Goal: Task Accomplishment & Management: Manage account settings

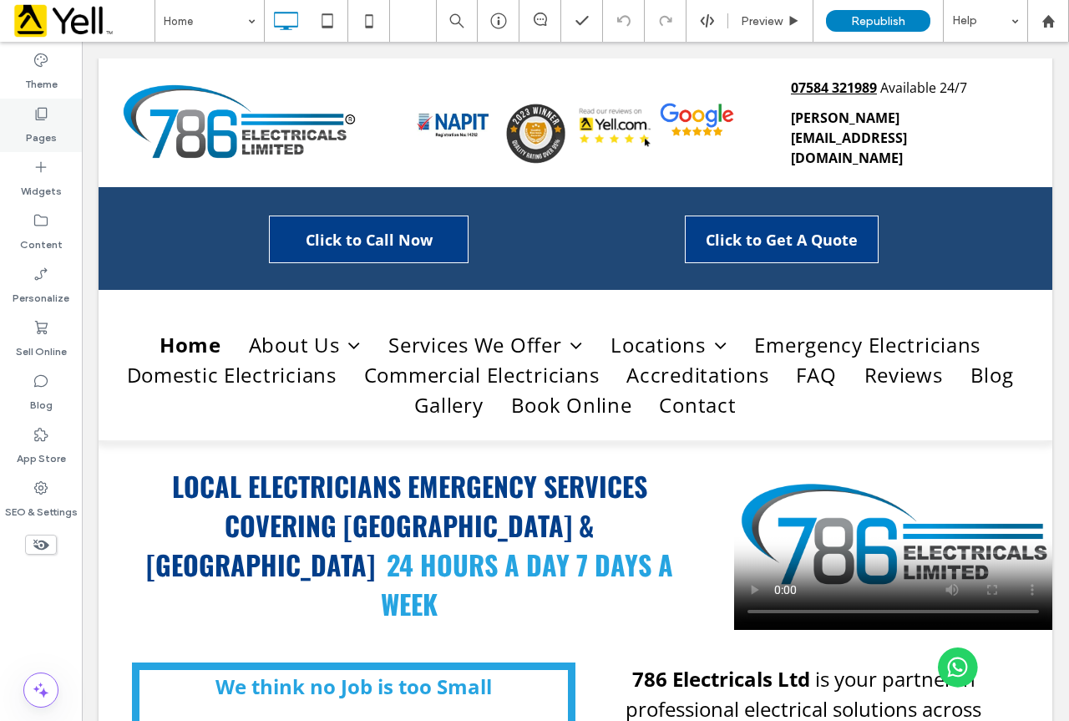
click at [42, 130] on label "Pages" at bounding box center [41, 133] width 31 height 23
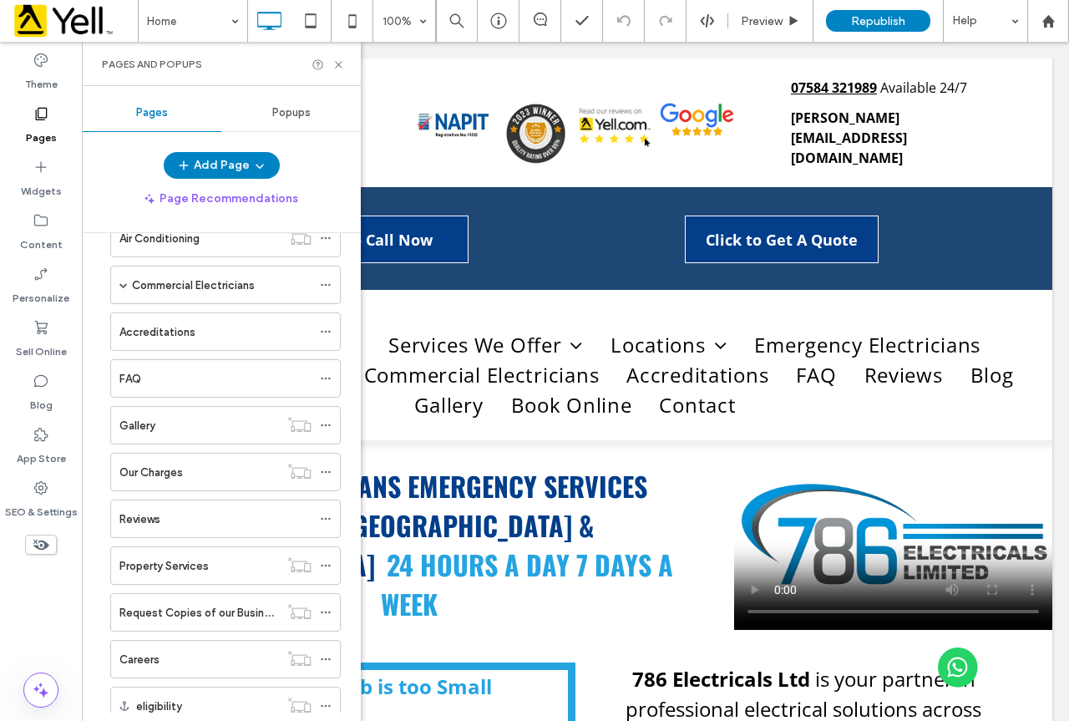
scroll to position [391, 0]
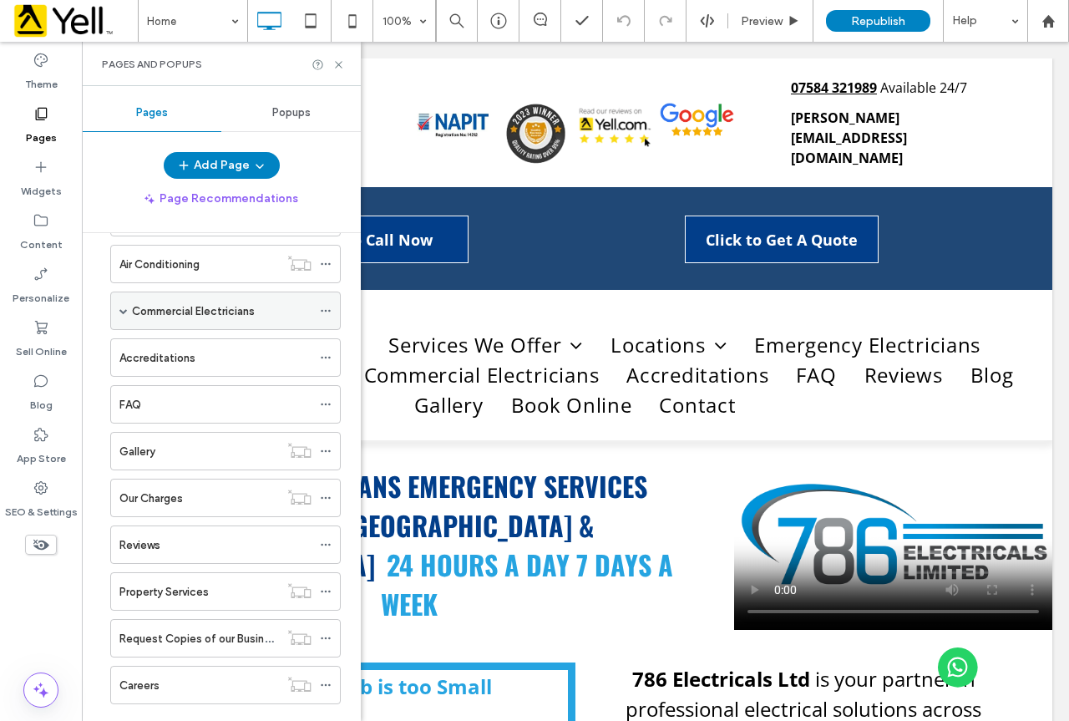
click at [125, 305] on span at bounding box center [123, 310] width 8 height 37
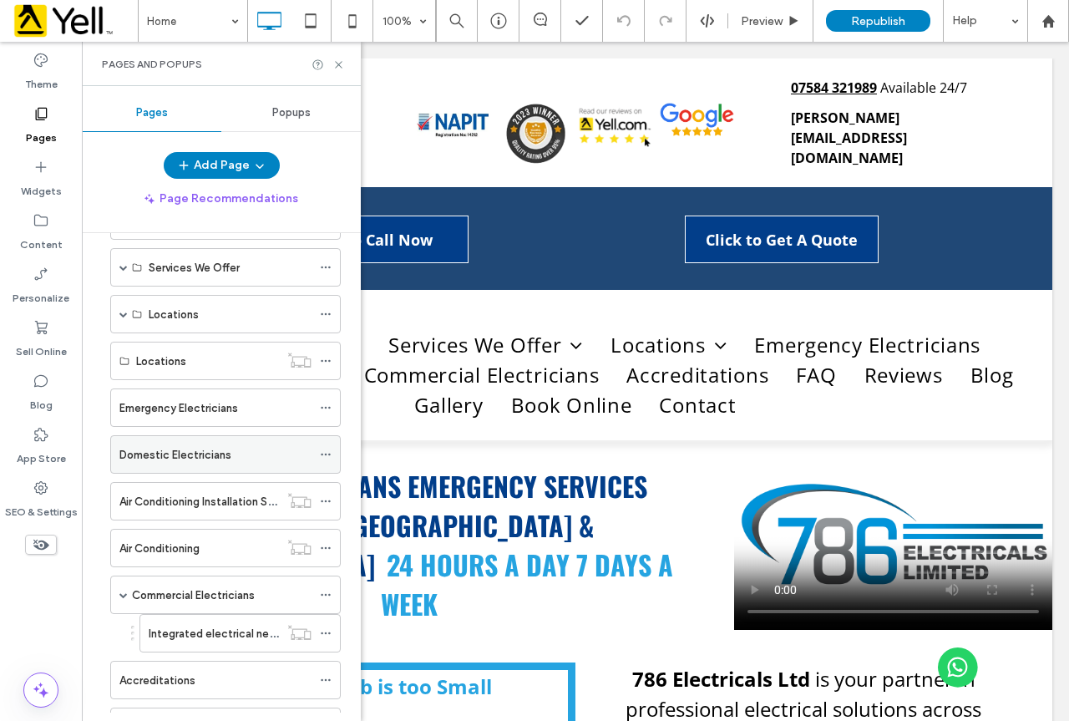
scroll to position [57, 0]
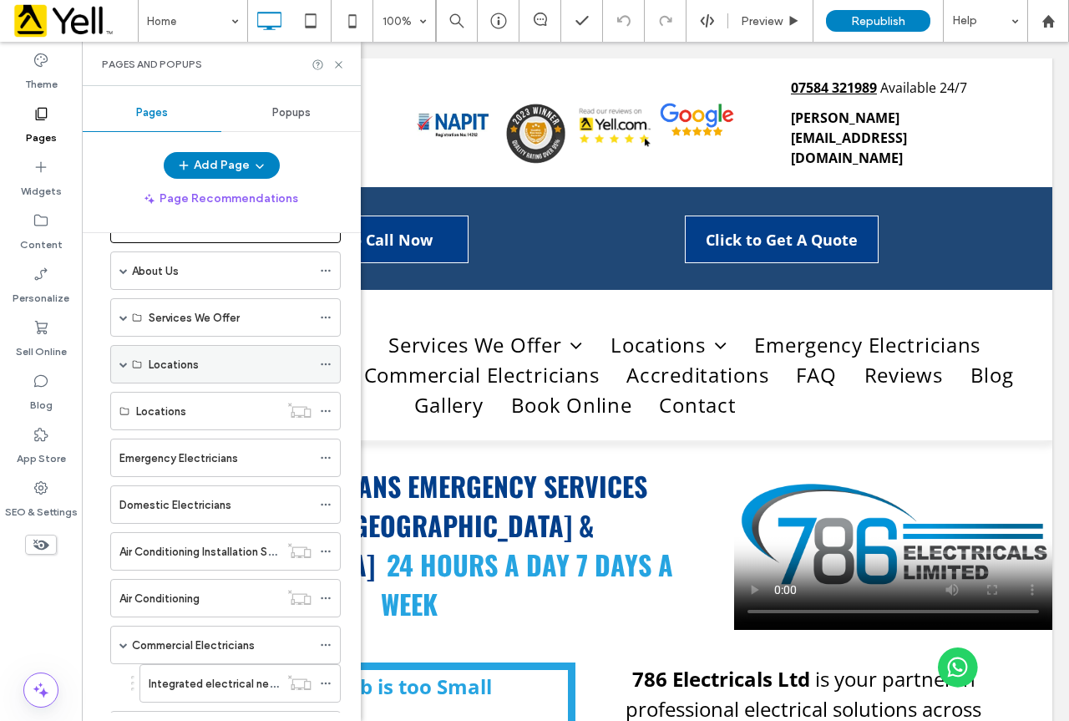
click at [130, 362] on div "Locations" at bounding box center [225, 364] width 230 height 38
click at [122, 362] on span at bounding box center [123, 364] width 8 height 8
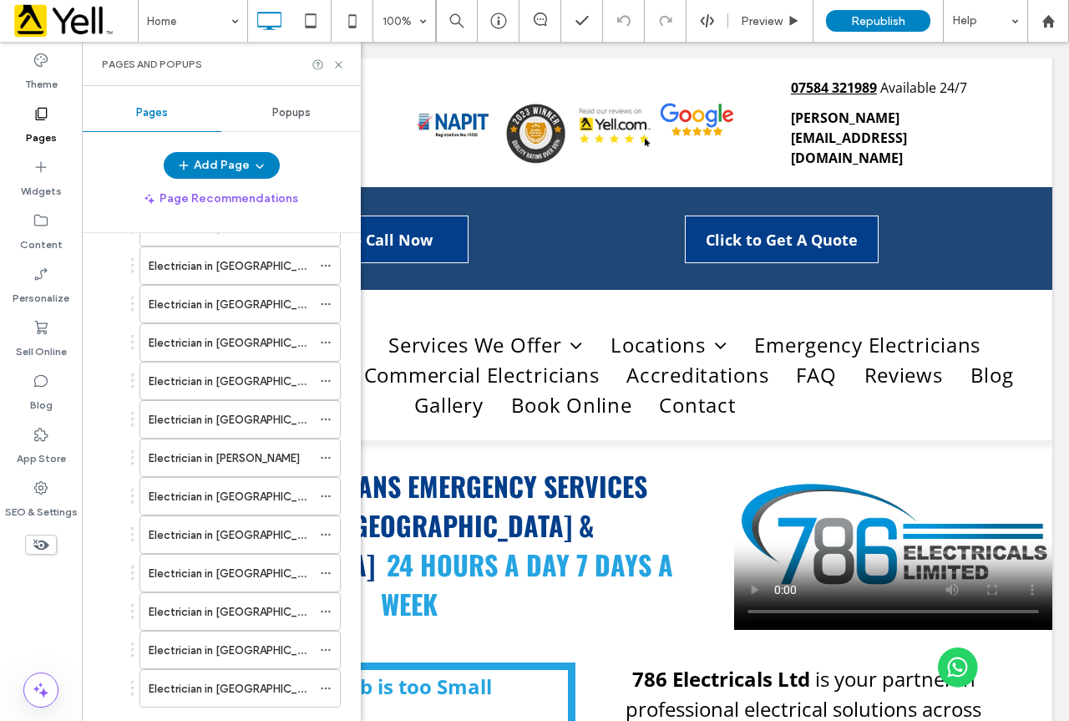
scroll to position [584, 0]
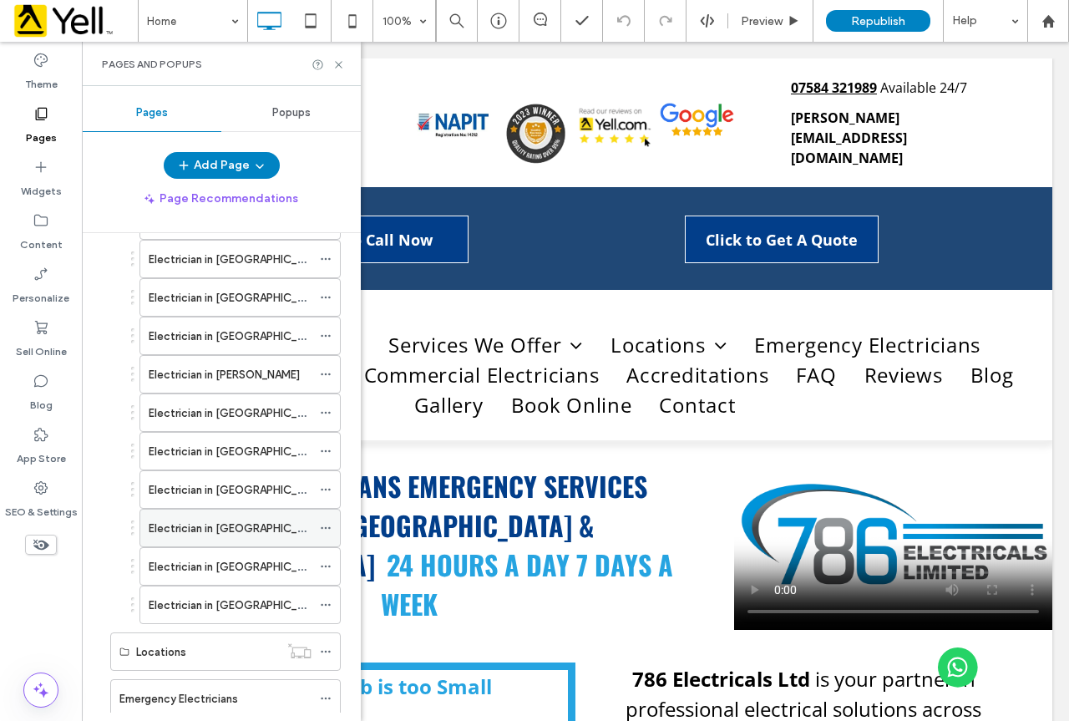
click at [225, 530] on label "Electrician in [GEOGRAPHIC_DATA]" at bounding box center [238, 528] width 179 height 29
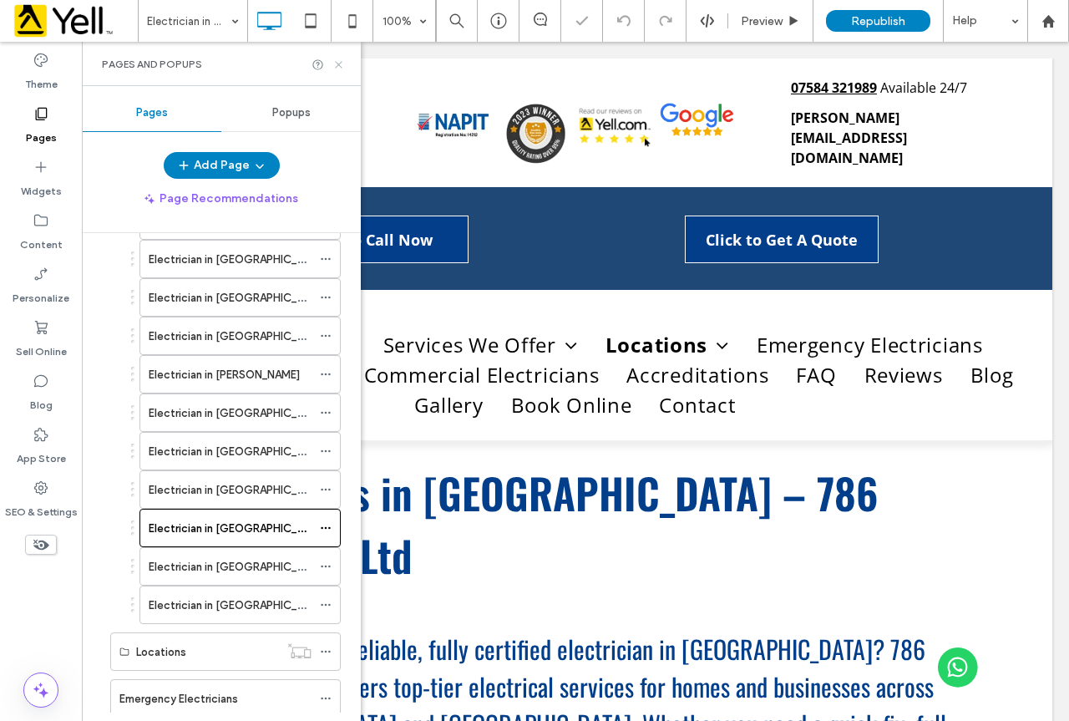
click at [338, 70] on icon at bounding box center [338, 64] width 13 height 13
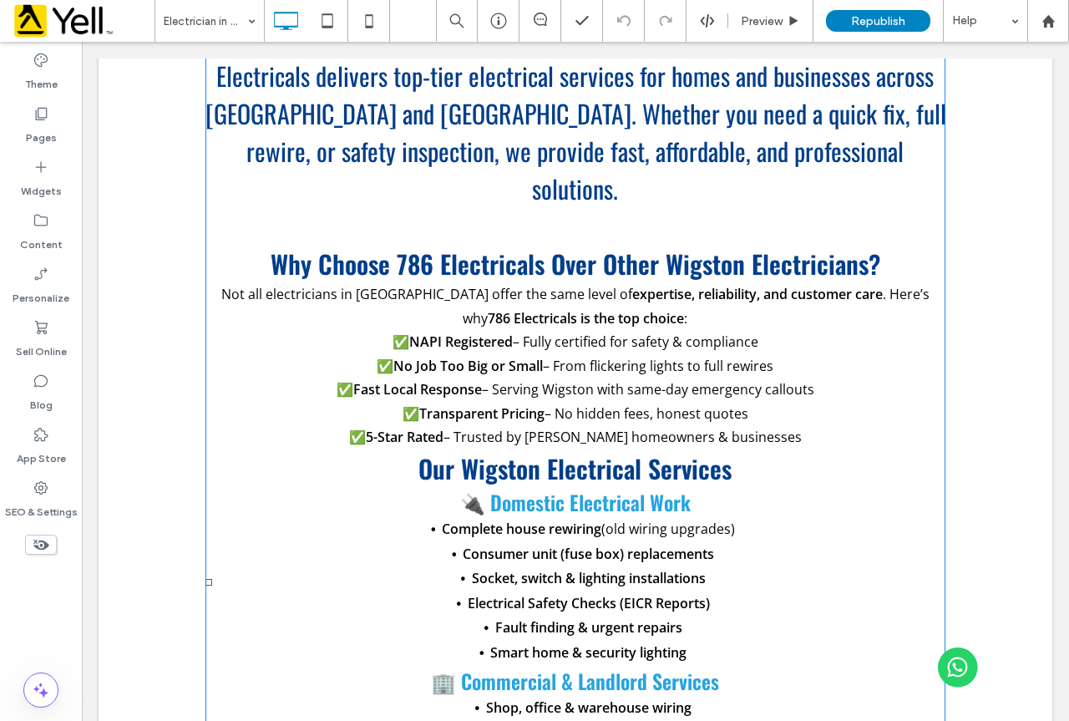
scroll to position [584, 0]
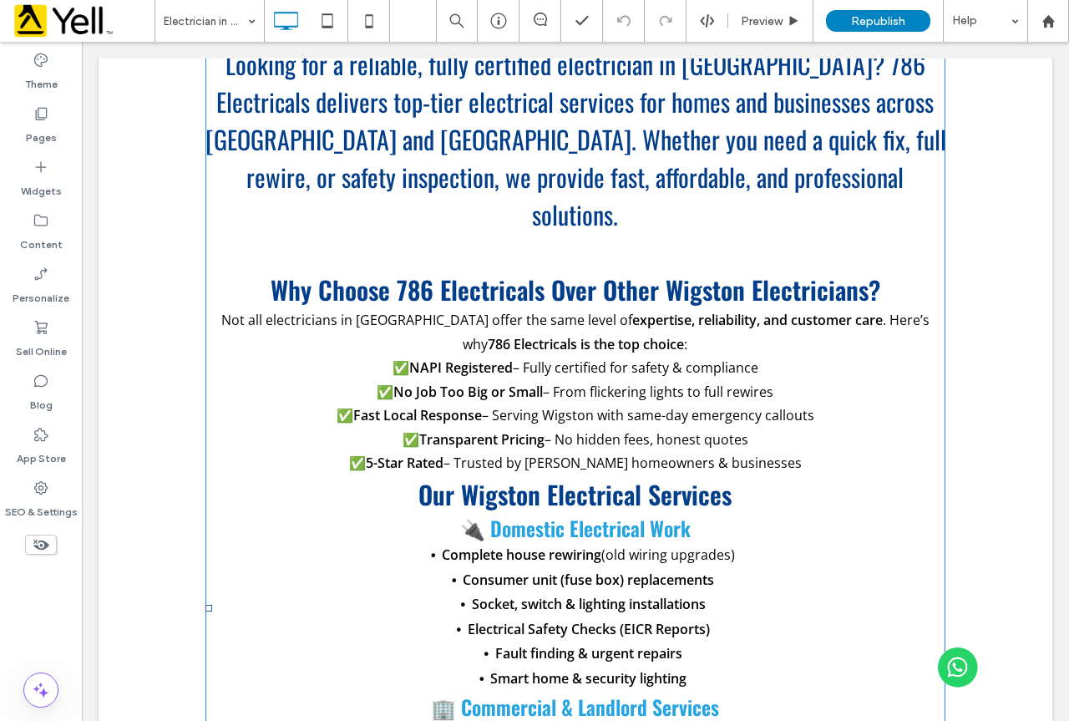
click at [432, 358] on span "NAPI Registered" at bounding box center [461, 367] width 104 height 18
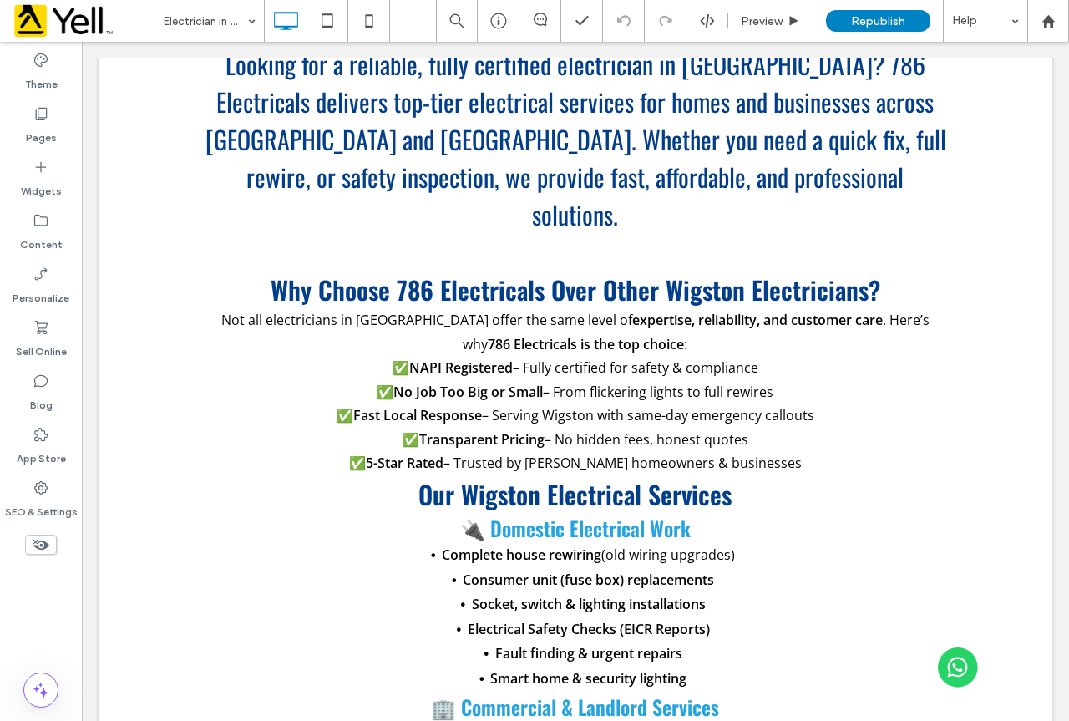
scroll to position [192, 0]
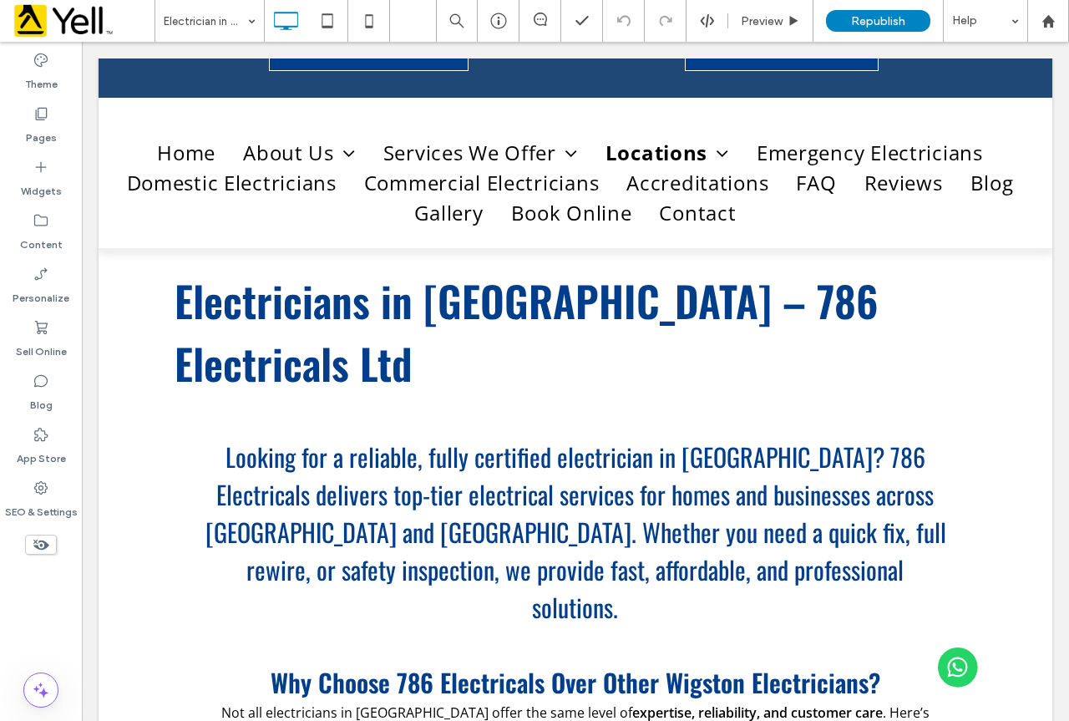
click at [434, 261] on div "Electricians in [GEOGRAPHIC_DATA] – 786 Electricals Ltd Click To Paste" at bounding box center [576, 332] width 802 height 142
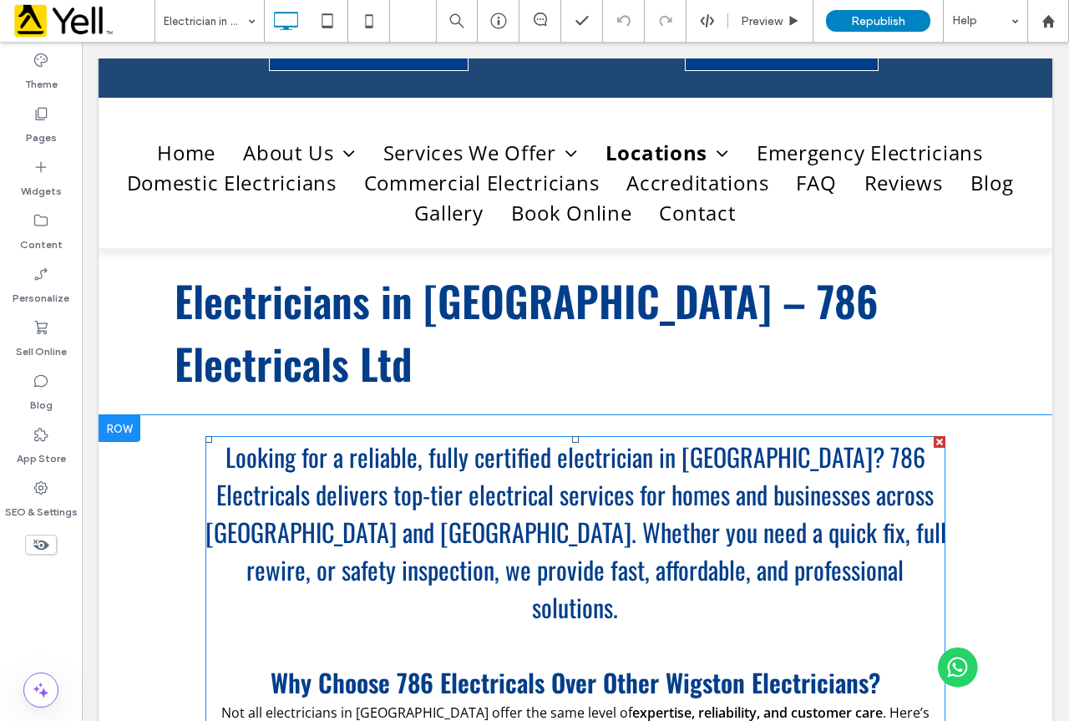
scroll to position [443, 0]
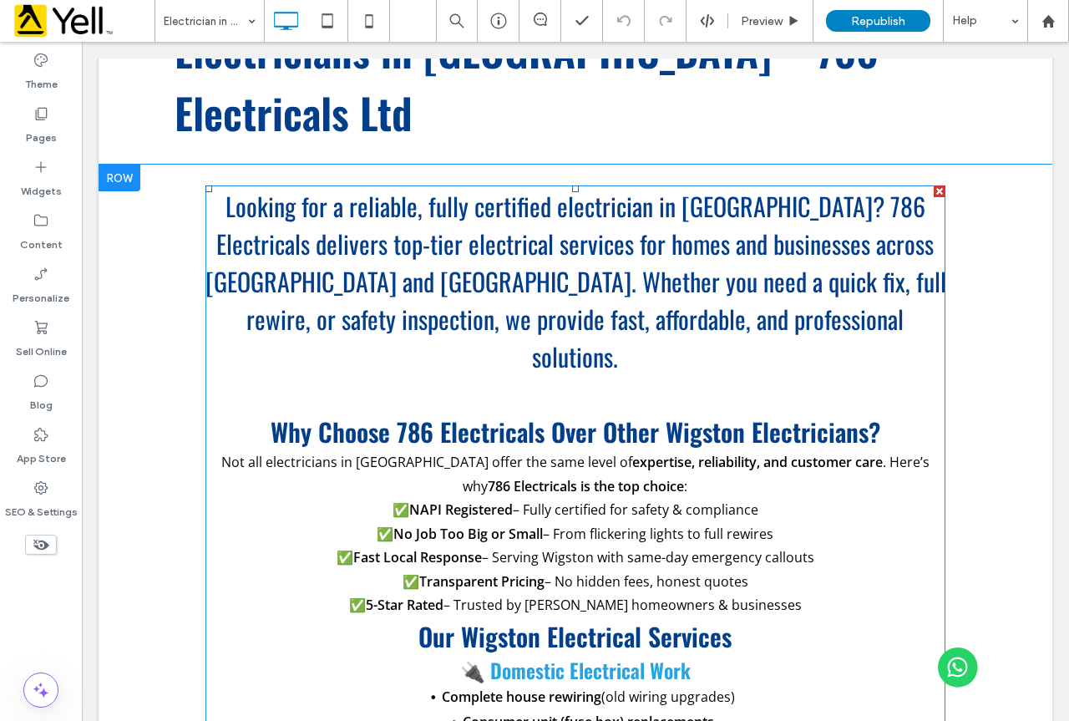
click at [454, 500] on span "NAPI Registered" at bounding box center [461, 509] width 104 height 18
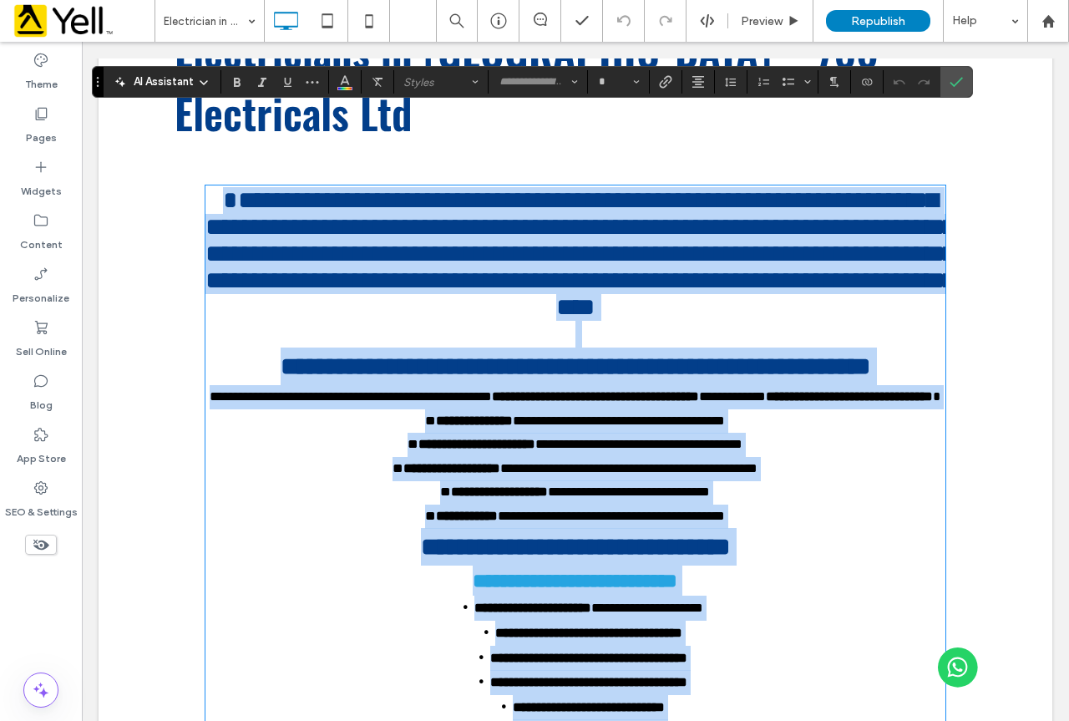
click at [448, 414] on span "**********" at bounding box center [474, 420] width 77 height 13
type input "*********"
type input "**"
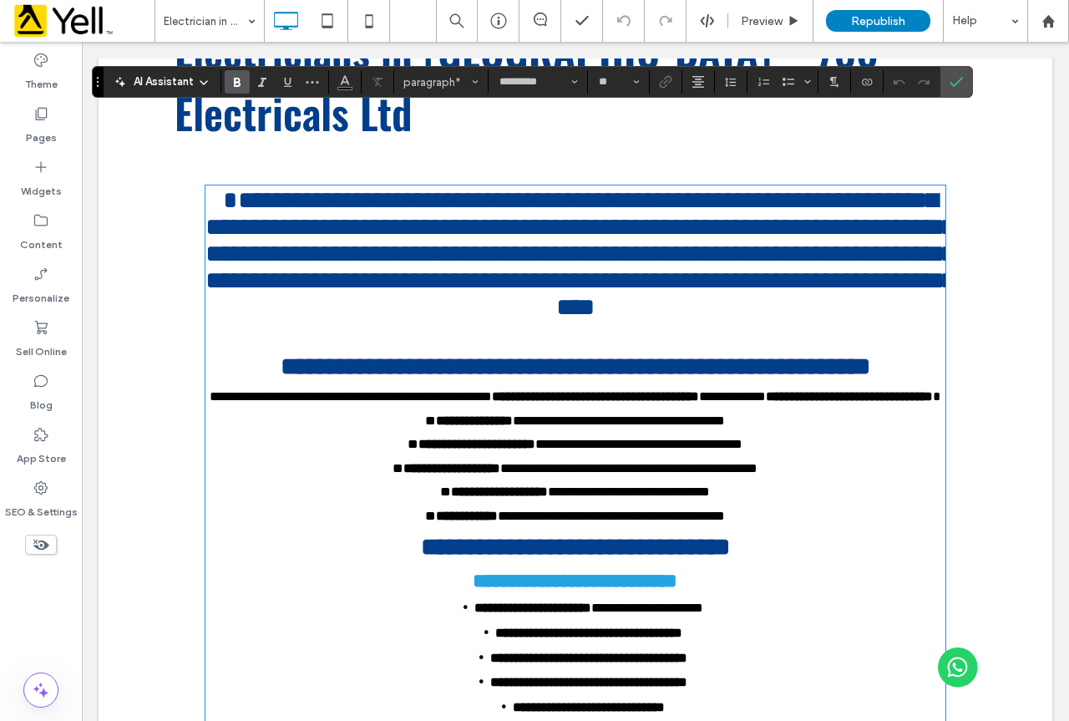
click at [436, 414] on span "**********" at bounding box center [474, 420] width 77 height 13
click at [862, 8] on div "Republish" at bounding box center [878, 21] width 104 height 42
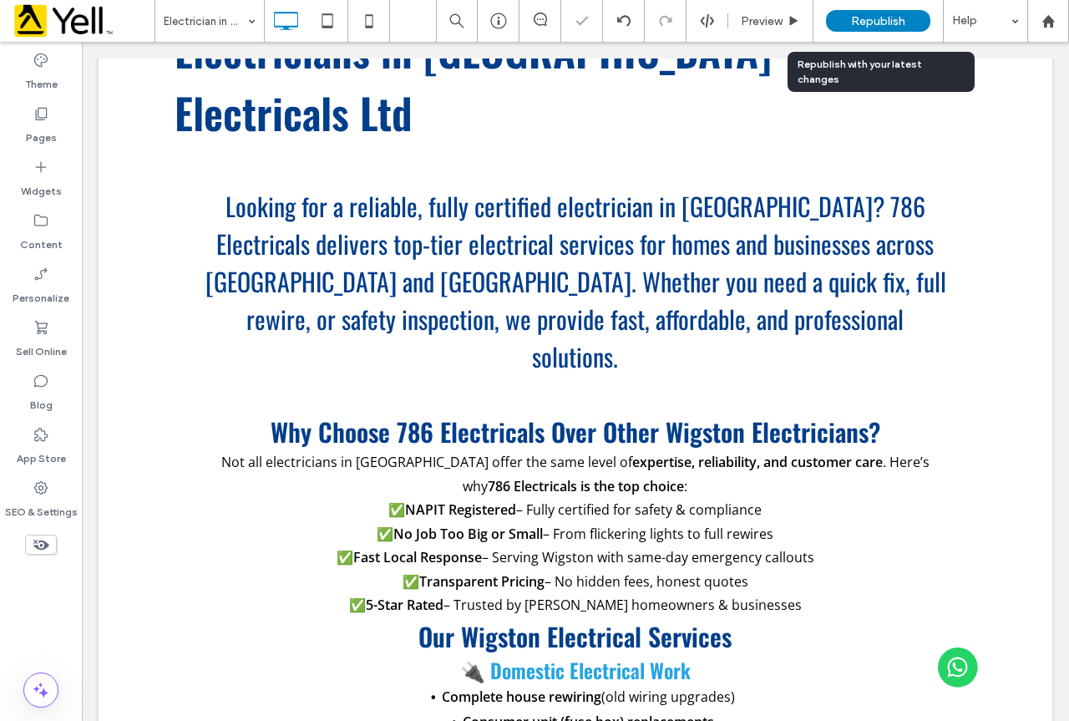
click at [862, 11] on div "Republish" at bounding box center [878, 21] width 104 height 22
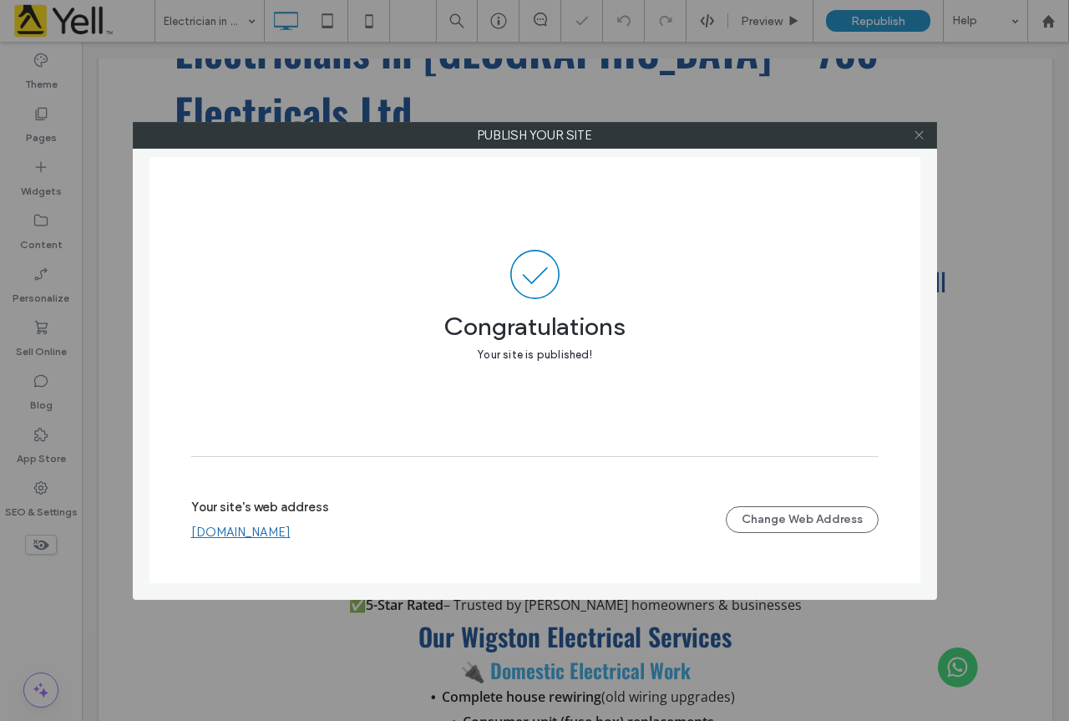
click at [918, 136] on icon at bounding box center [919, 135] width 13 height 13
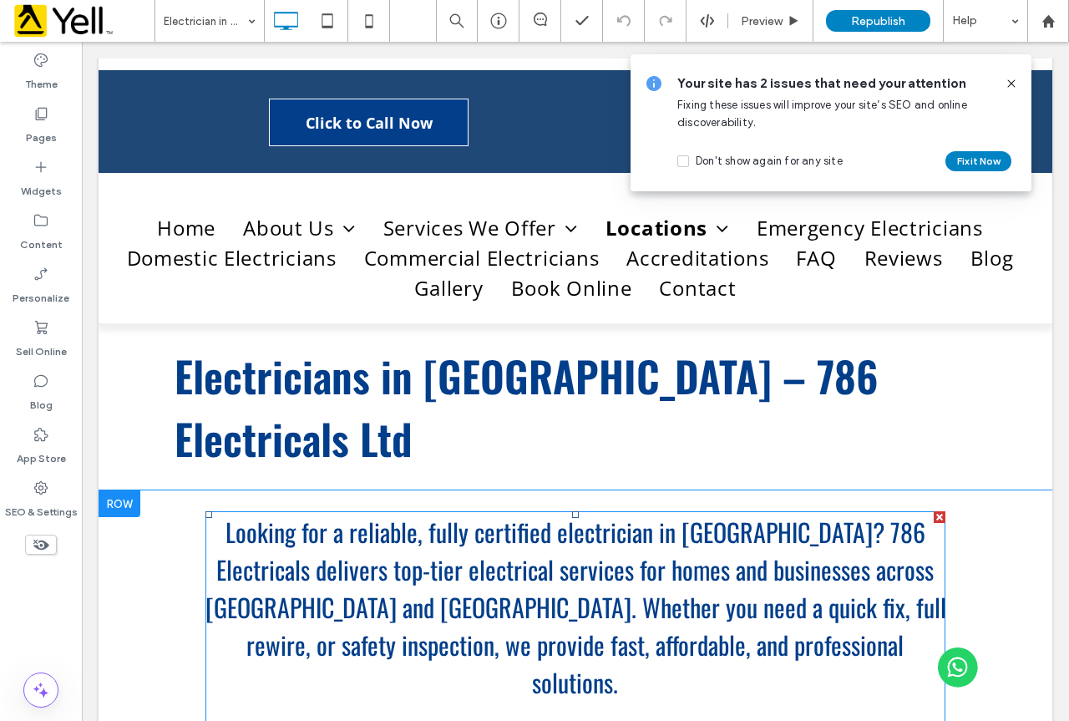
scroll to position [26, 0]
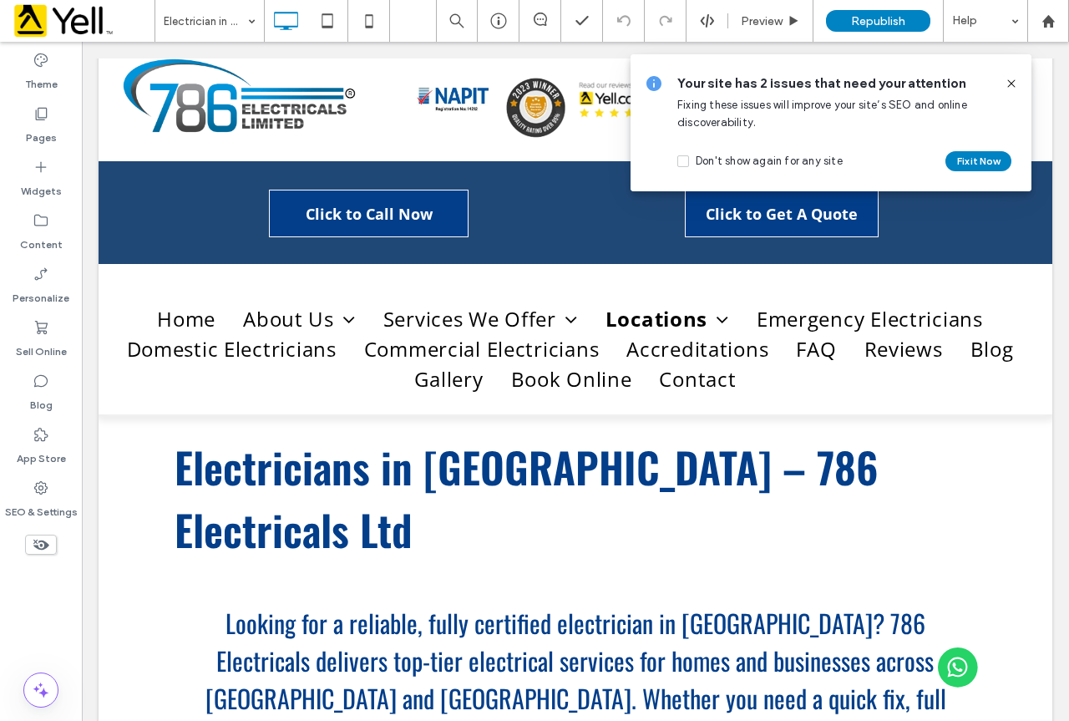
click at [1009, 89] on icon at bounding box center [1010, 83] width 13 height 13
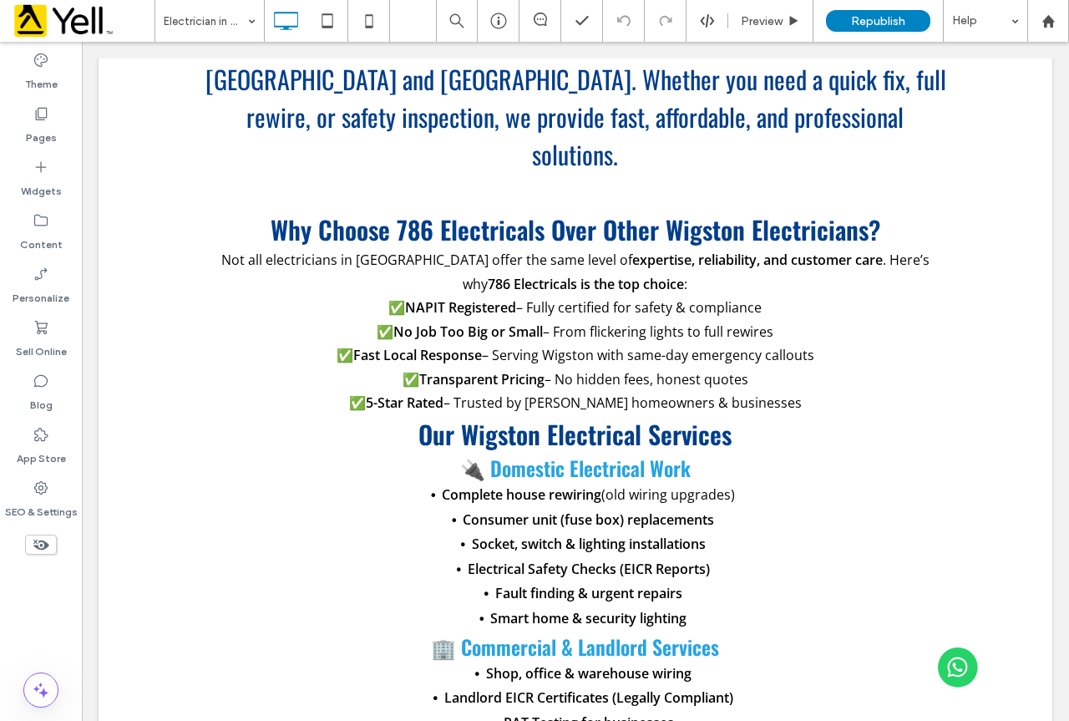
scroll to position [0, 0]
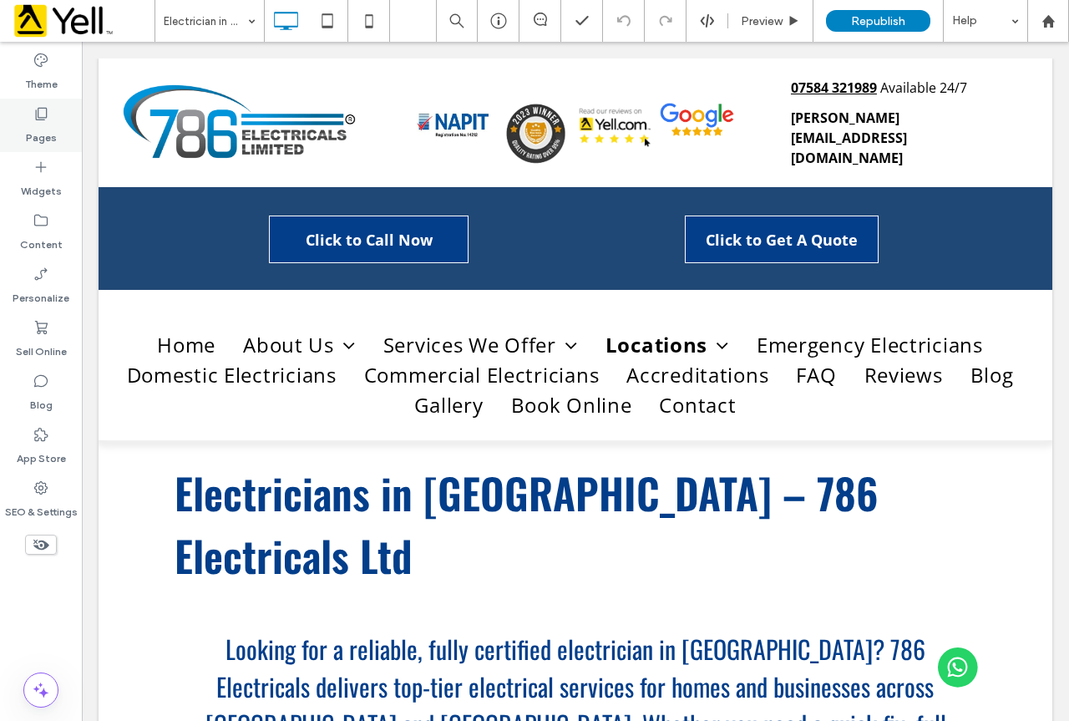
click at [37, 129] on label "Pages" at bounding box center [41, 133] width 31 height 23
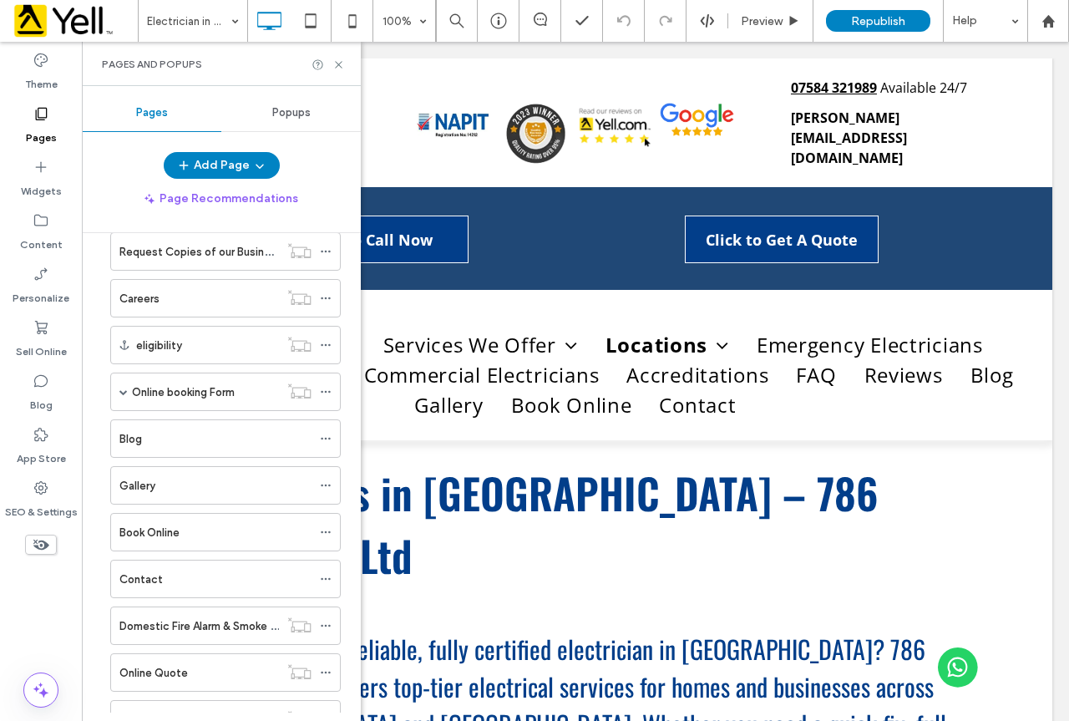
scroll to position [1586, 0]
click at [185, 524] on div "Book Online" at bounding box center [215, 530] width 192 height 18
click at [338, 66] on icon at bounding box center [338, 64] width 13 height 13
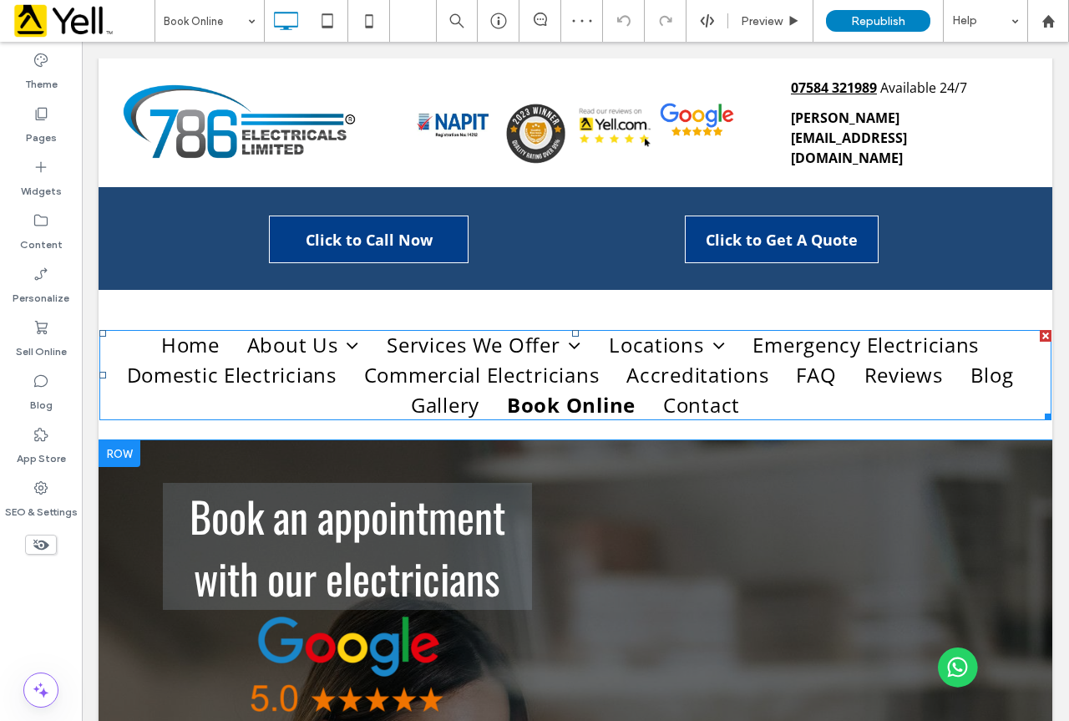
scroll to position [417, 0]
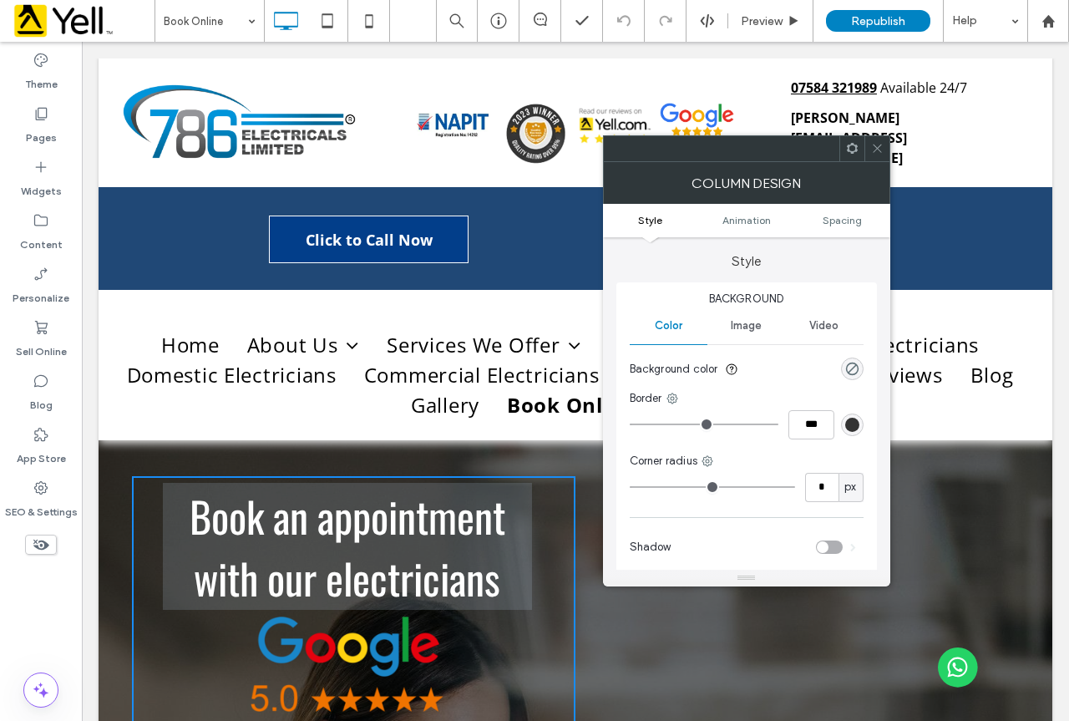
click at [882, 148] on icon at bounding box center [877, 148] width 13 height 13
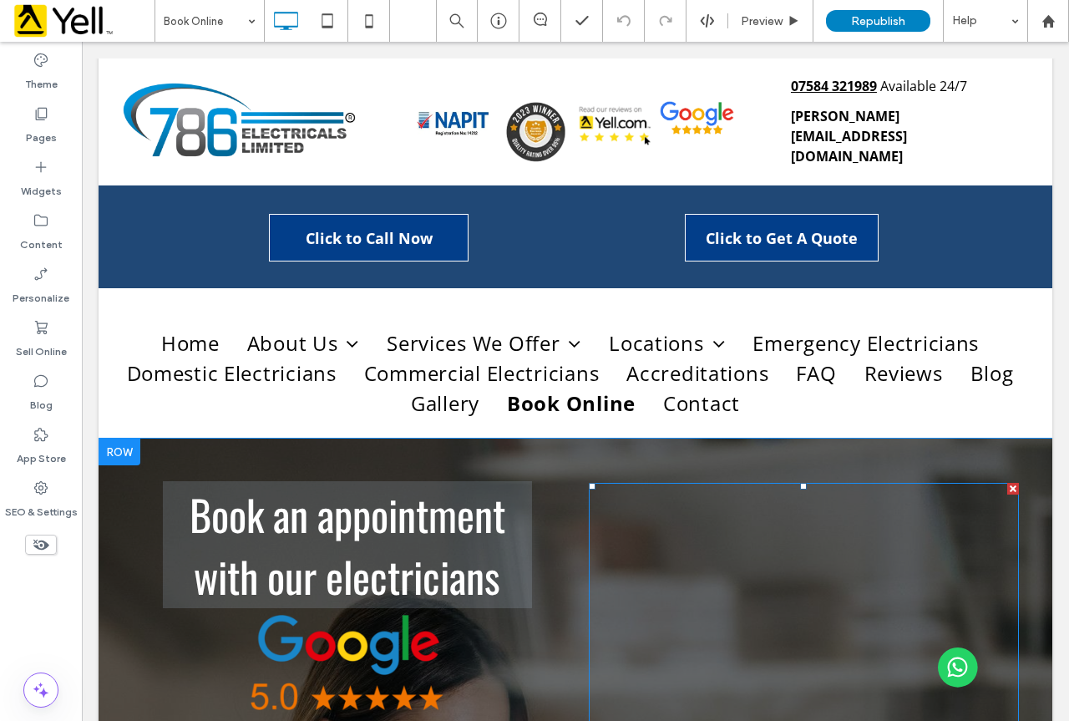
scroll to position [0, 0]
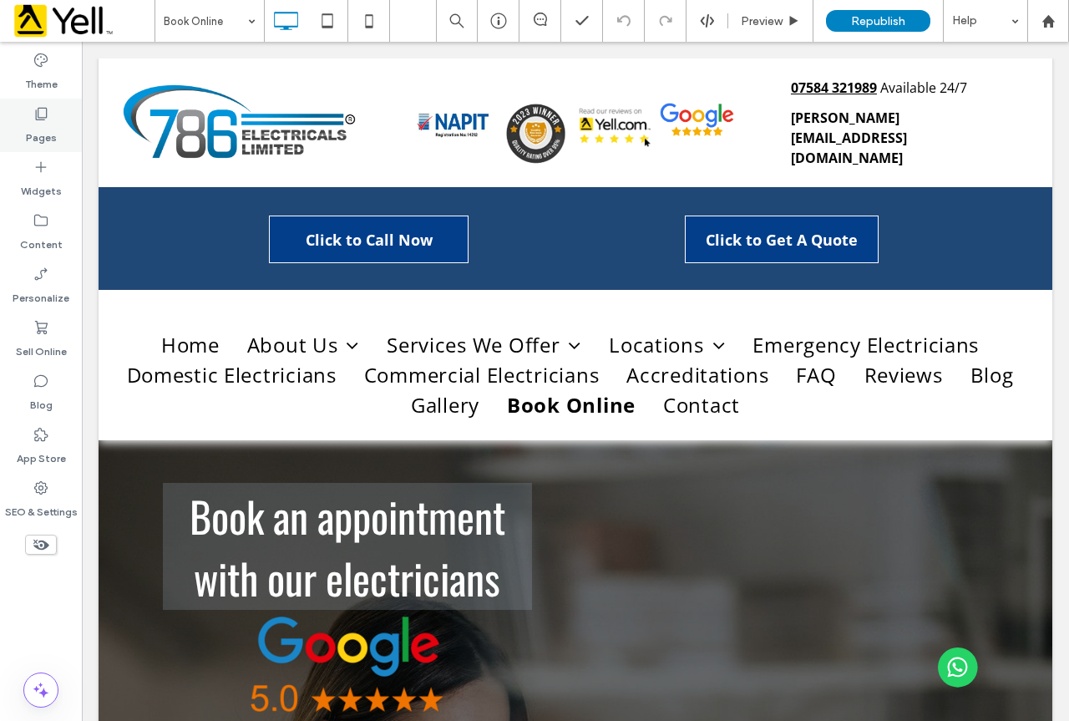
click at [43, 122] on label "Pages" at bounding box center [41, 133] width 31 height 23
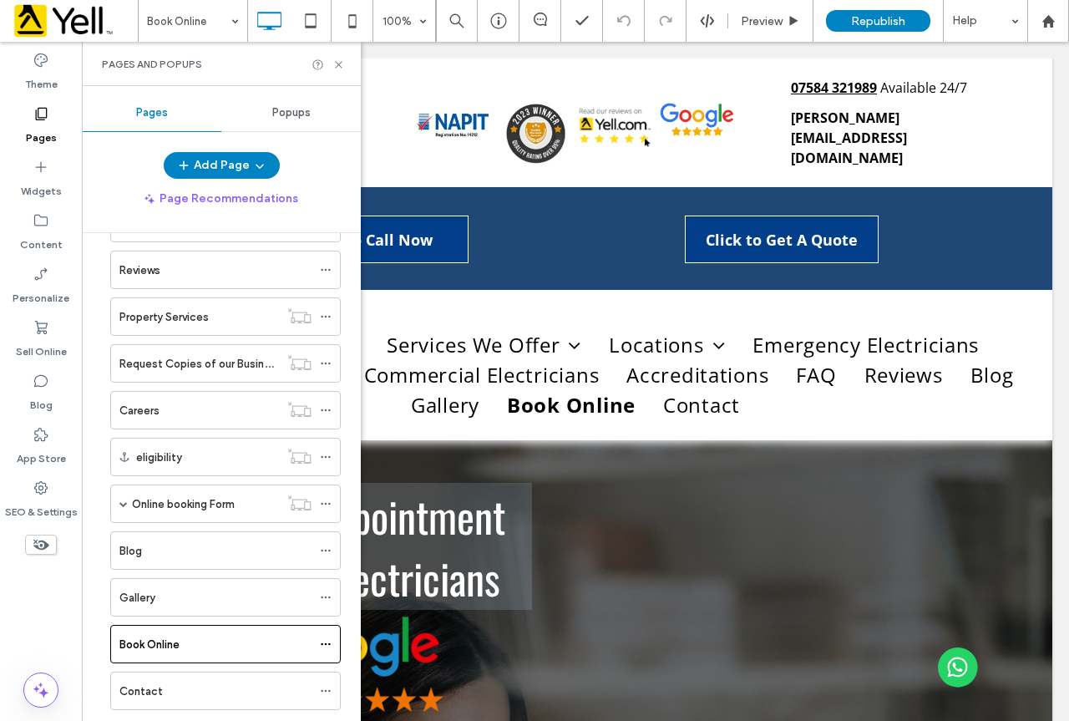
scroll to position [1503, 0]
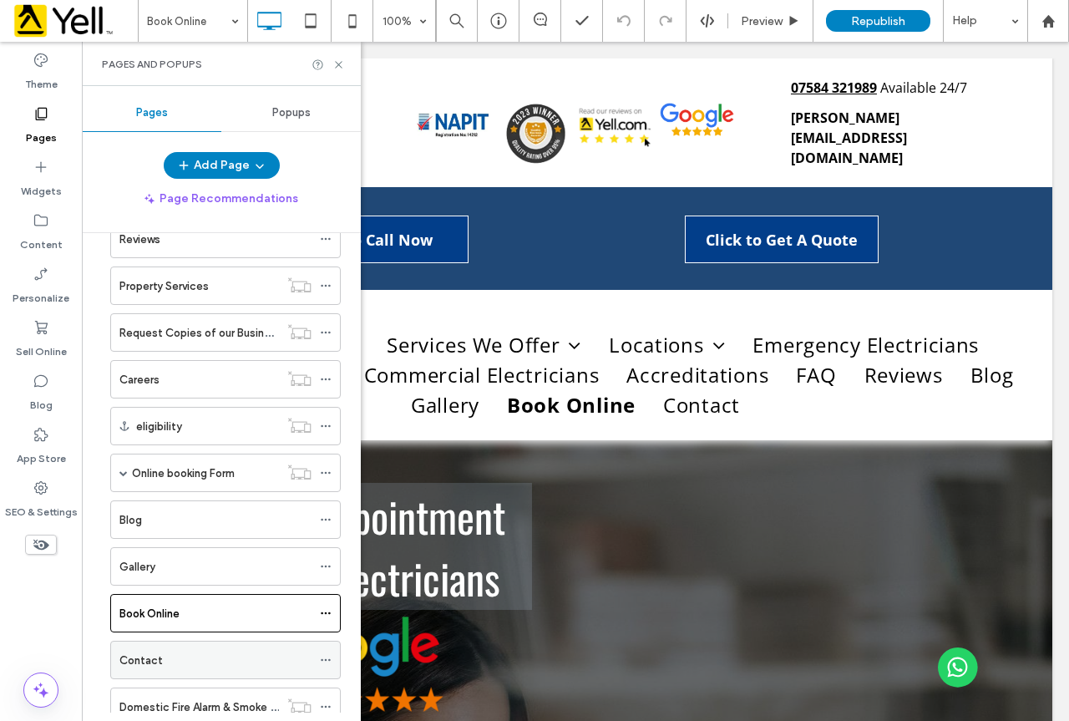
click at [195, 652] on div "Contact" at bounding box center [215, 660] width 192 height 18
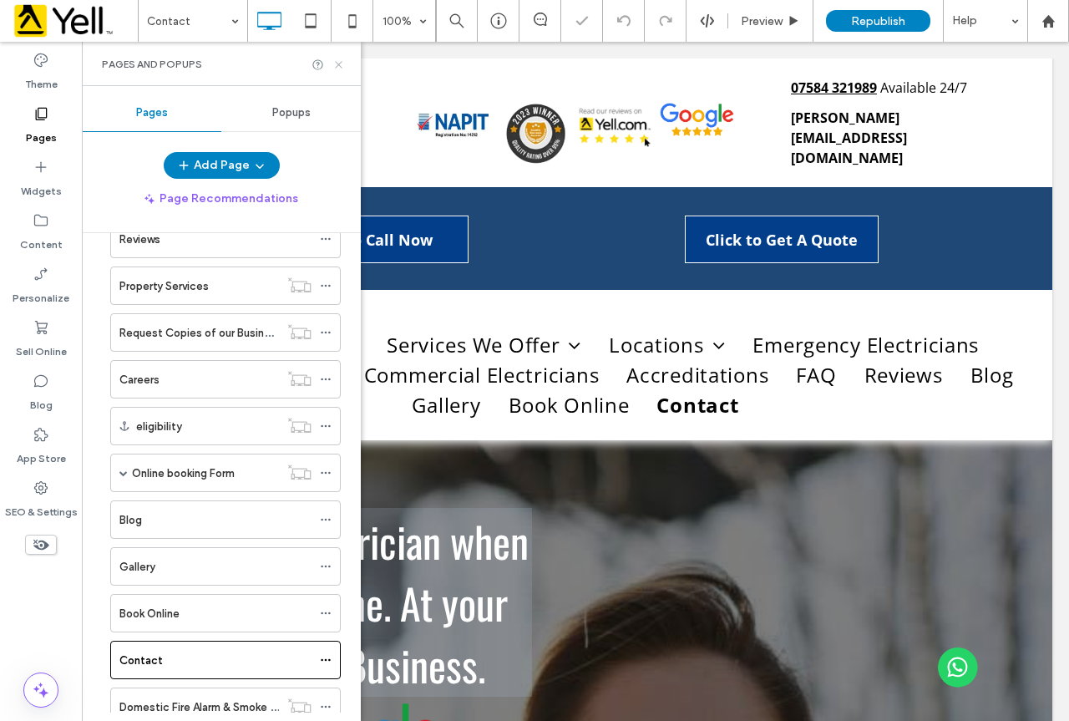
drag, startPoint x: 342, startPoint y: 67, endPoint x: 433, endPoint y: 128, distance: 110.2
click at [342, 67] on use at bounding box center [338, 64] width 7 height 7
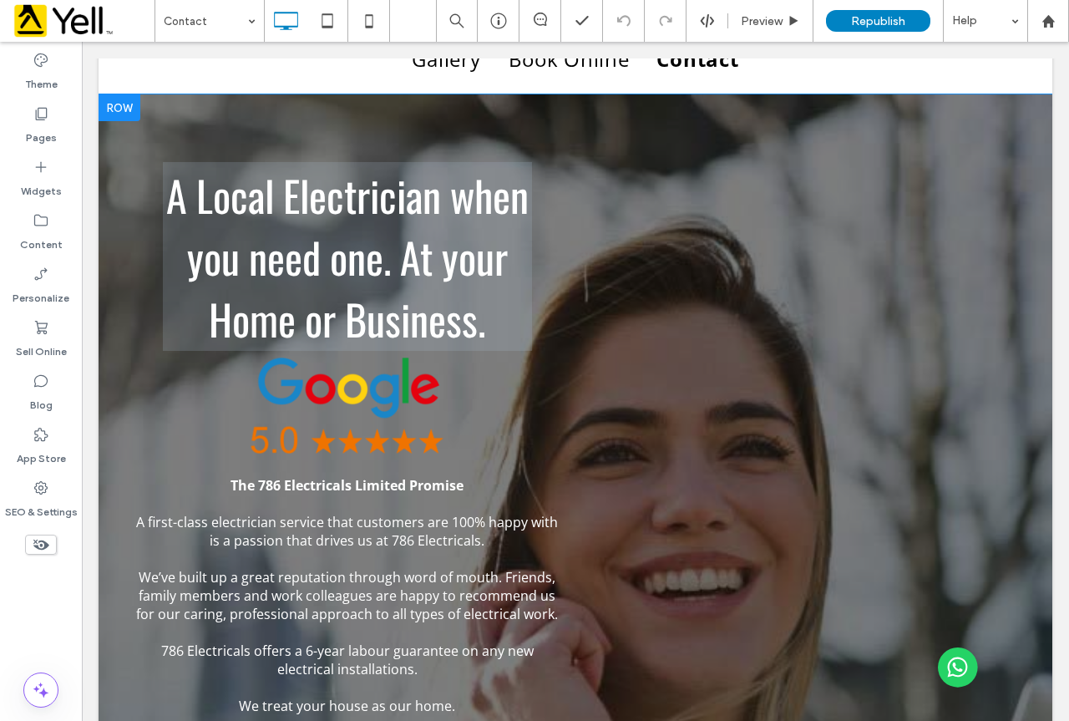
scroll to position [334, 0]
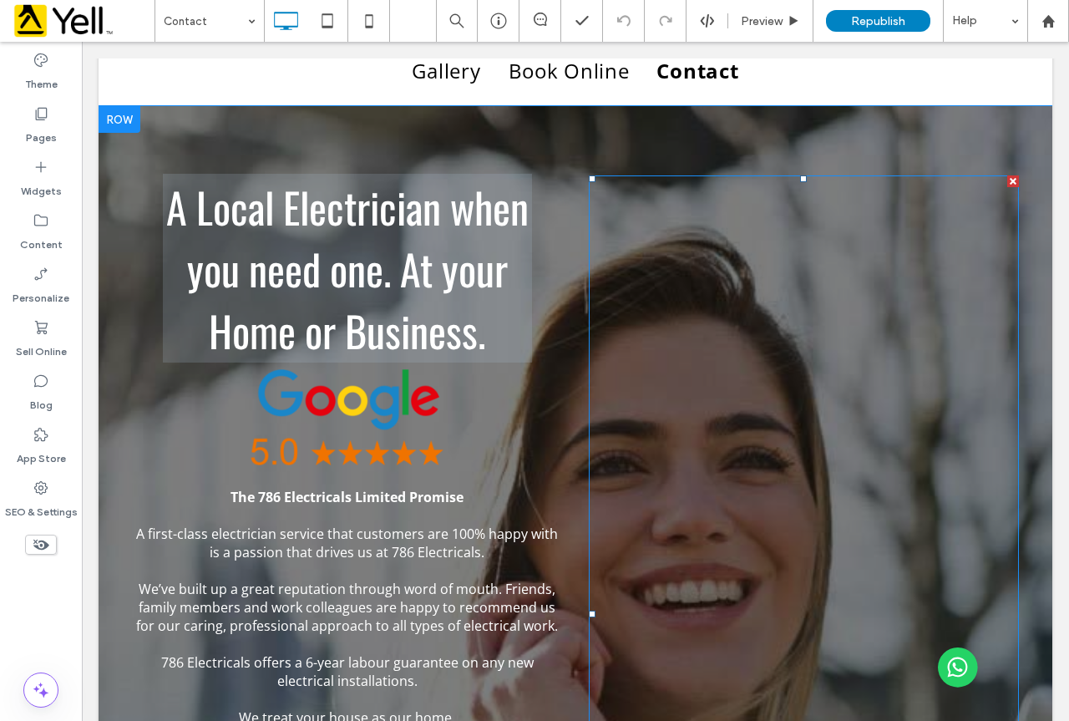
click at [675, 196] on span at bounding box center [804, 613] width 430 height 877
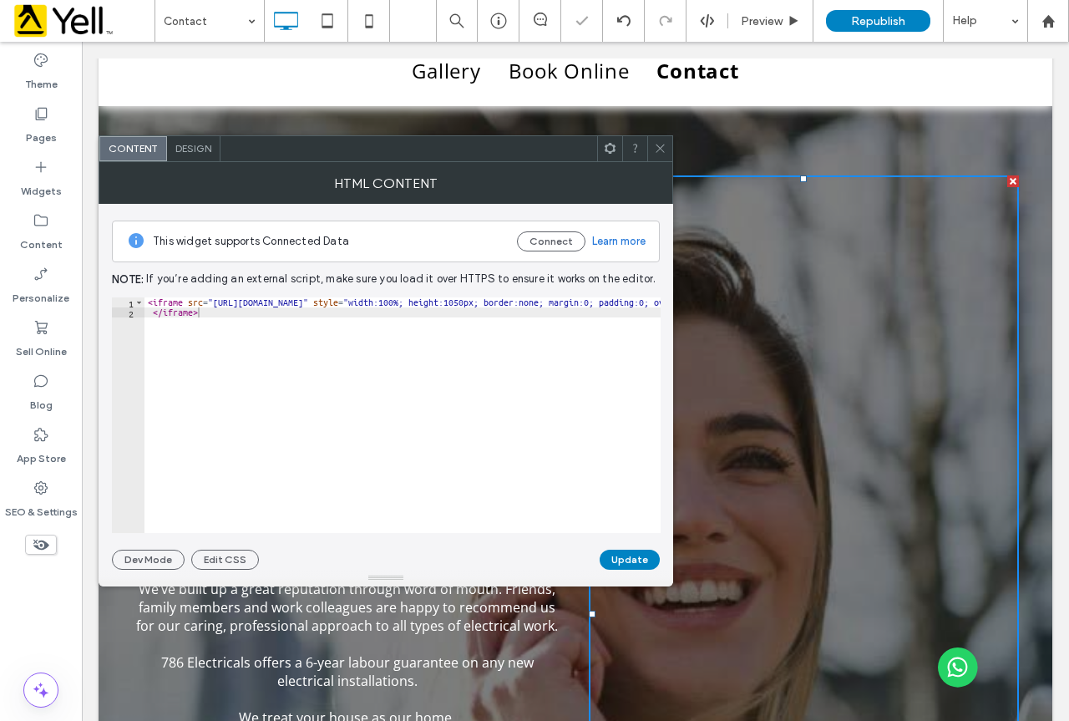
click at [658, 145] on icon at bounding box center [660, 148] width 13 height 13
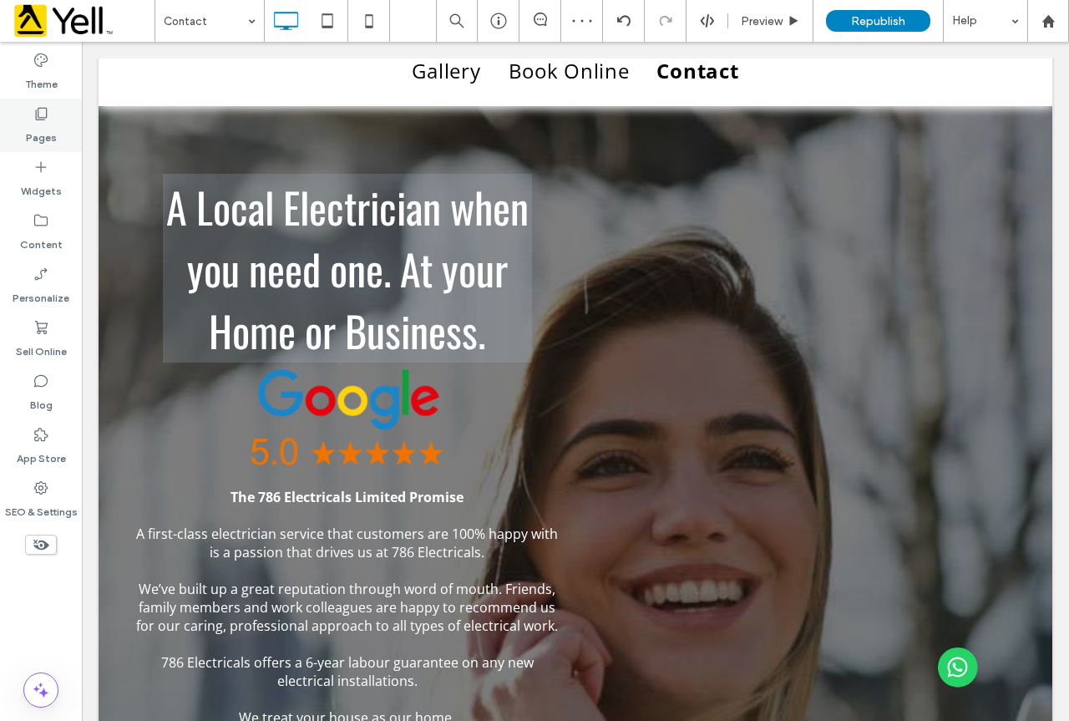
click at [42, 140] on label "Pages" at bounding box center [41, 133] width 31 height 23
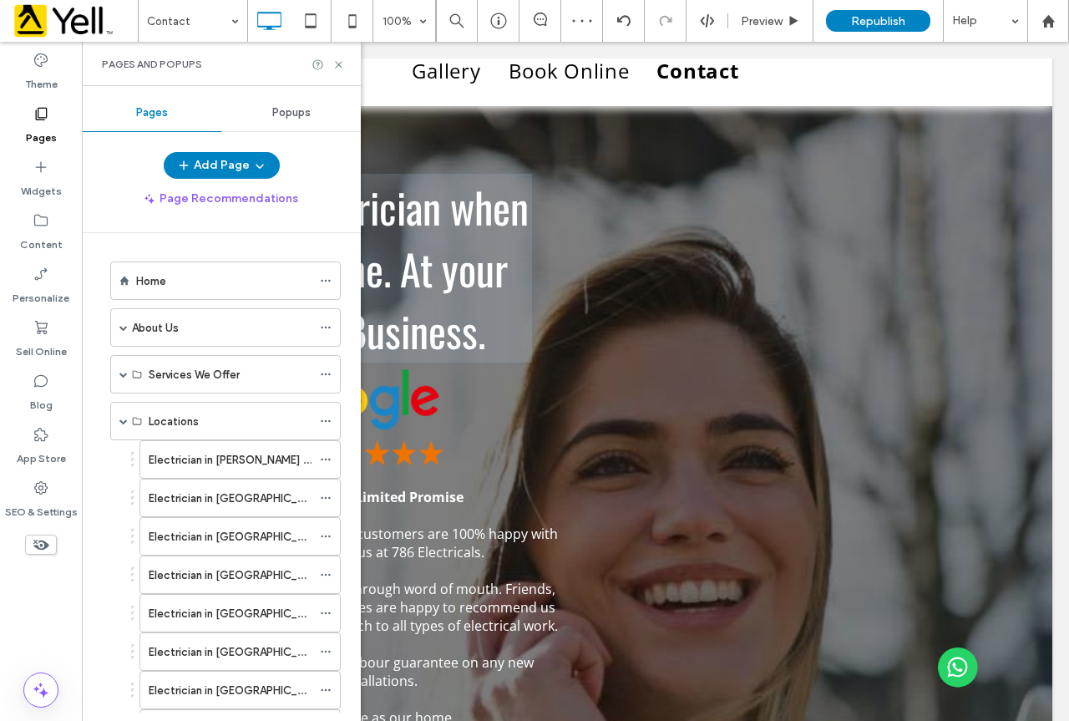
drag, startPoint x: 176, startPoint y: 283, endPoint x: 216, endPoint y: 228, distance: 68.1
click at [175, 284] on div "Home" at bounding box center [223, 281] width 175 height 18
click at [334, 66] on icon at bounding box center [338, 64] width 13 height 13
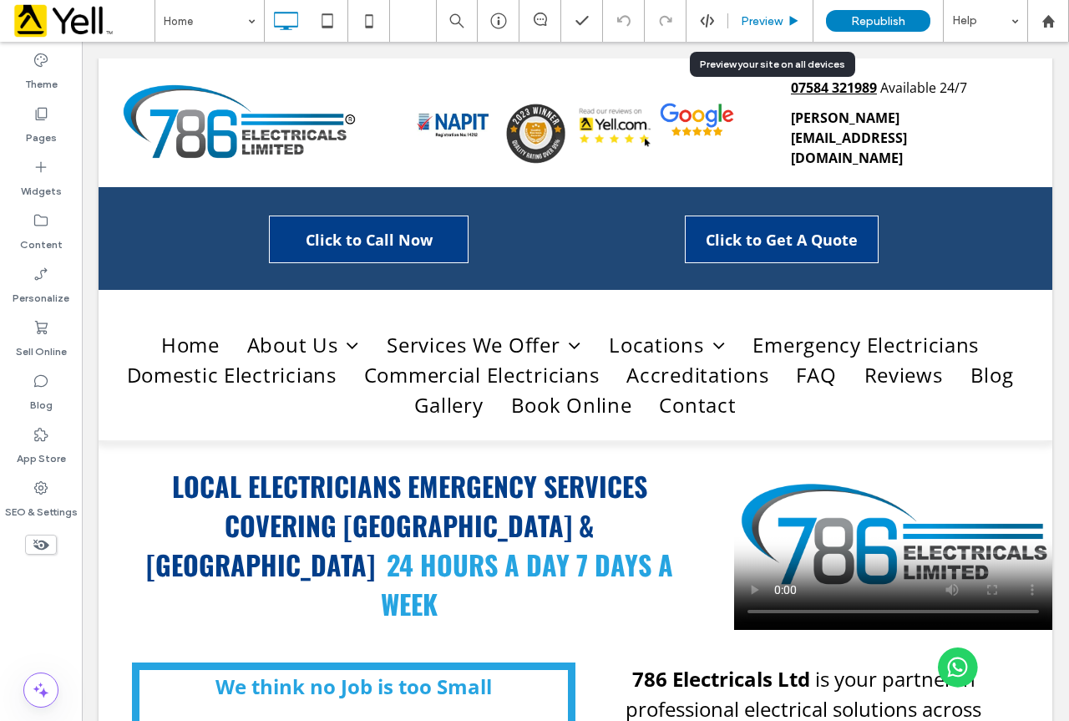
click at [765, 21] on span "Preview" at bounding box center [762, 21] width 42 height 14
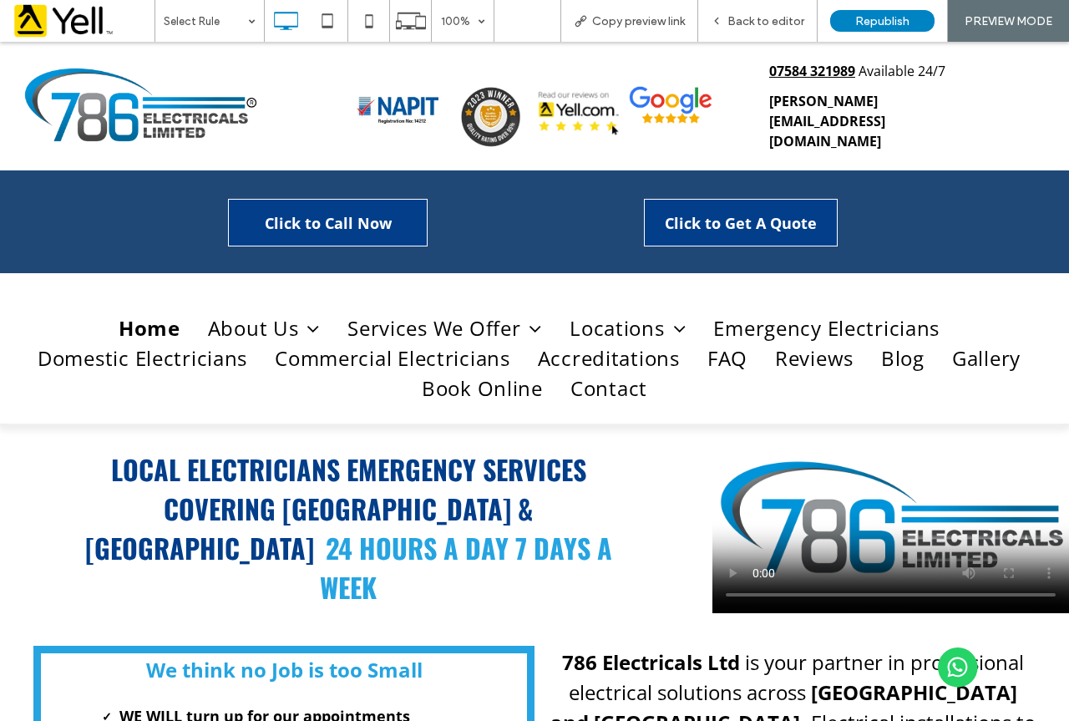
click at [720, 208] on span "Click to Get A Quote" at bounding box center [741, 223] width 152 height 47
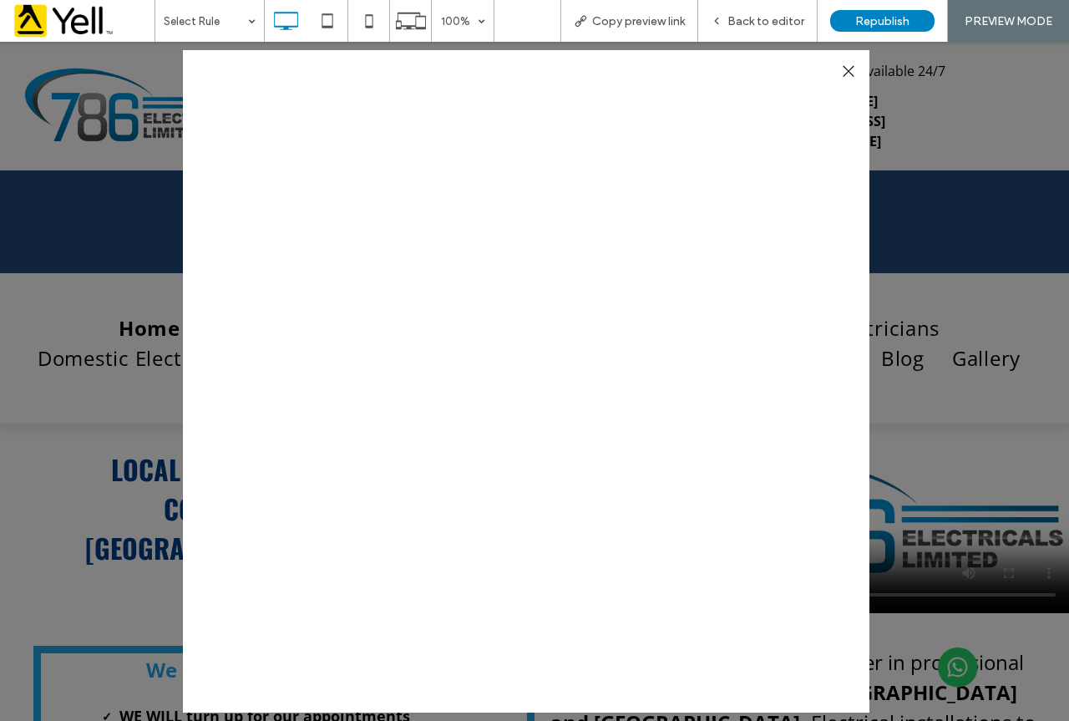
scroll to position [418, 0]
click at [850, 70] on div at bounding box center [848, 71] width 23 height 23
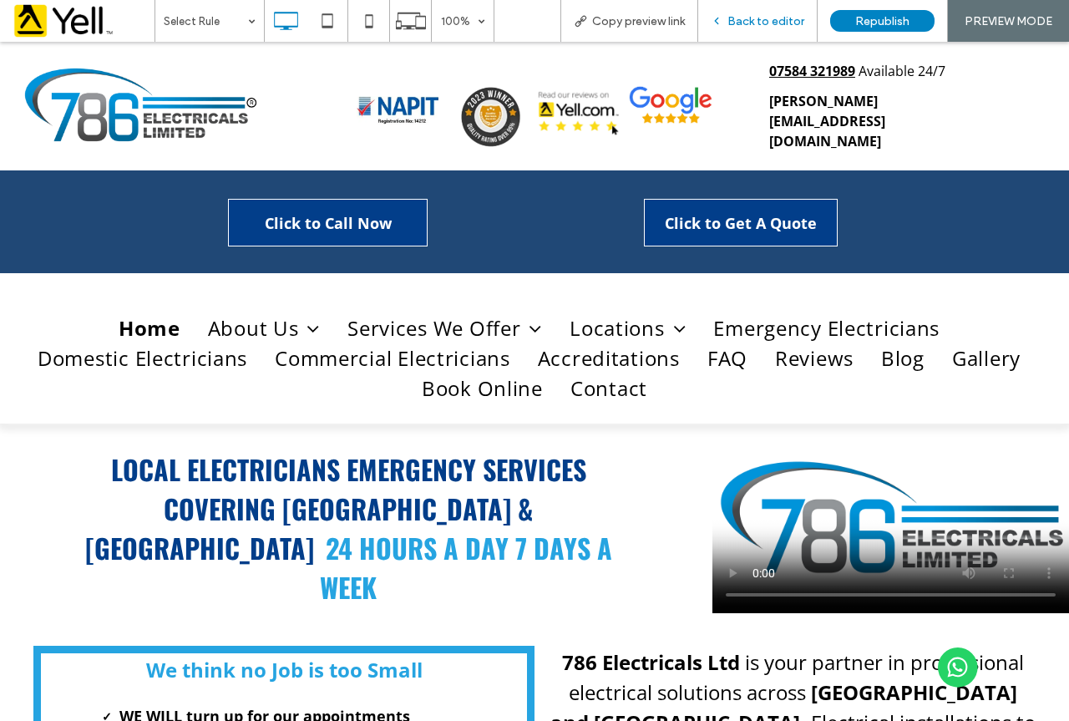
click at [760, 17] on span "Back to editor" at bounding box center [765, 21] width 77 height 14
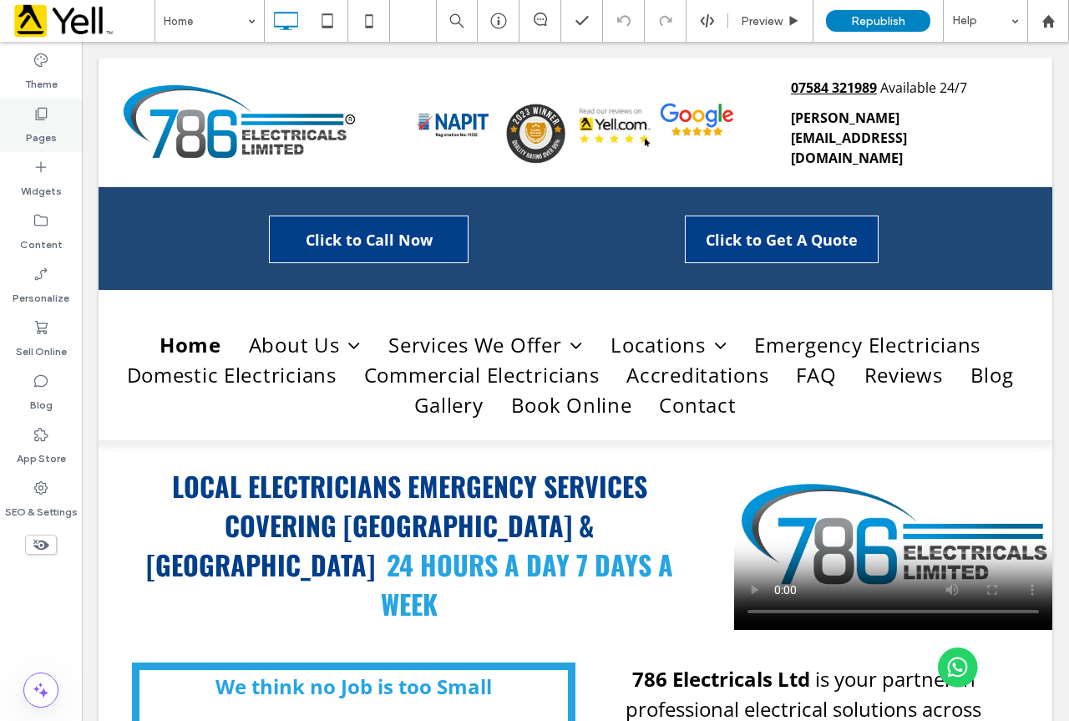
click at [36, 118] on use at bounding box center [42, 114] width 12 height 13
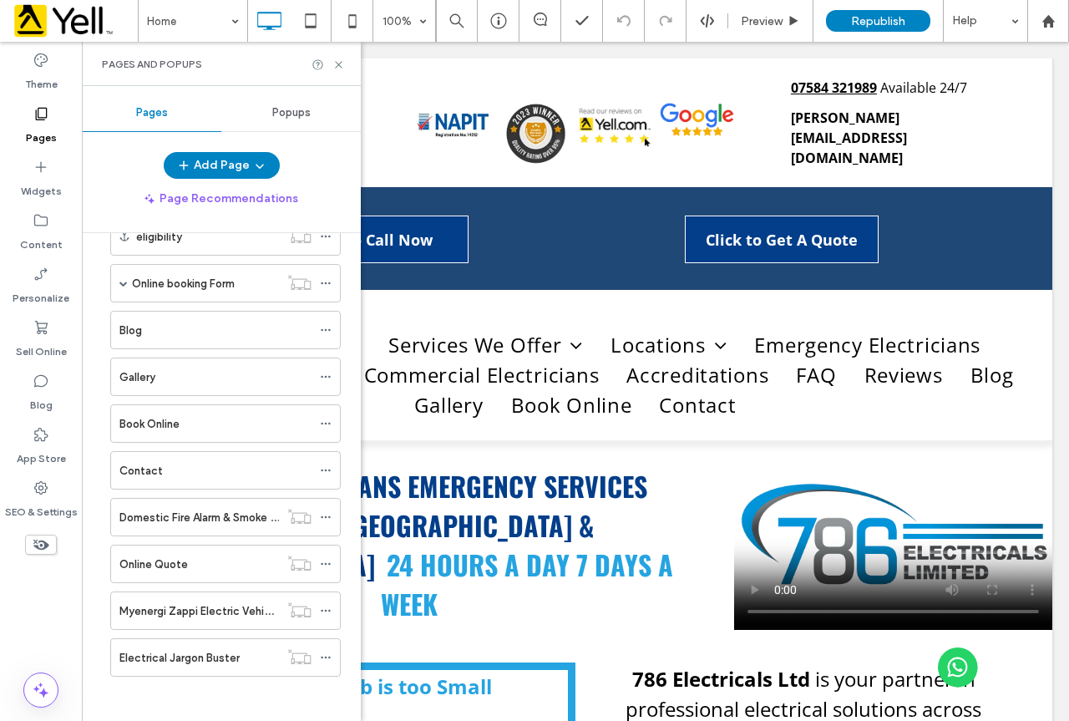
scroll to position [1698, 0]
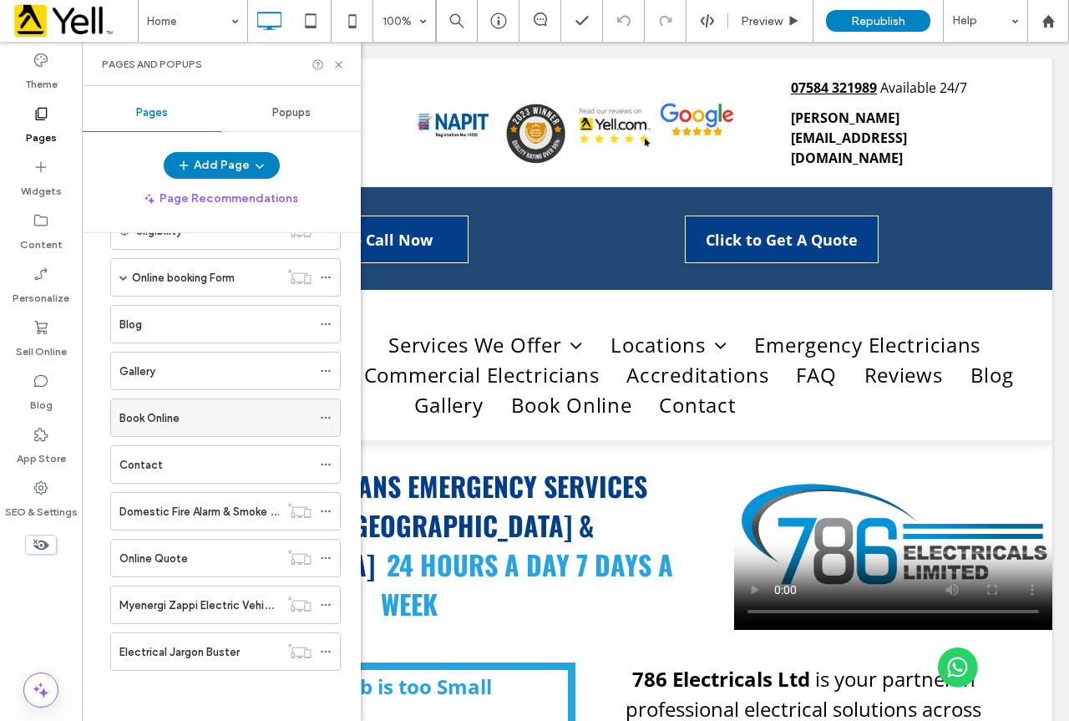
click at [176, 407] on div "Book Online" at bounding box center [215, 417] width 192 height 37
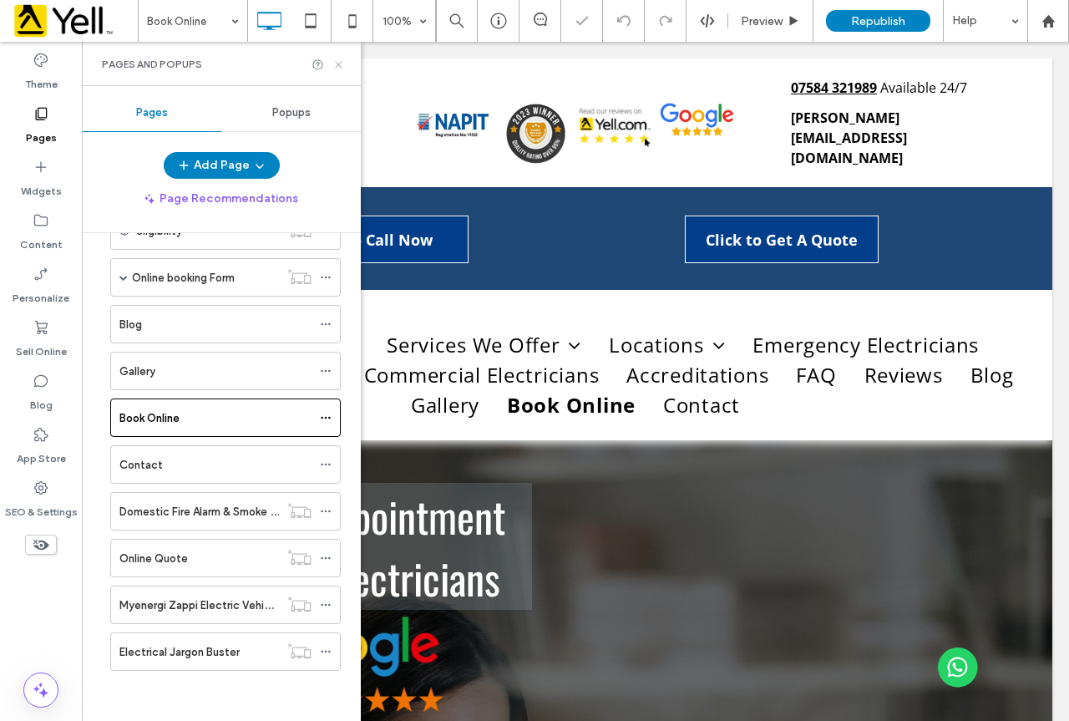
drag, startPoint x: 332, startPoint y: 67, endPoint x: 314, endPoint y: 39, distance: 33.1
click at [332, 67] on icon at bounding box center [338, 64] width 13 height 13
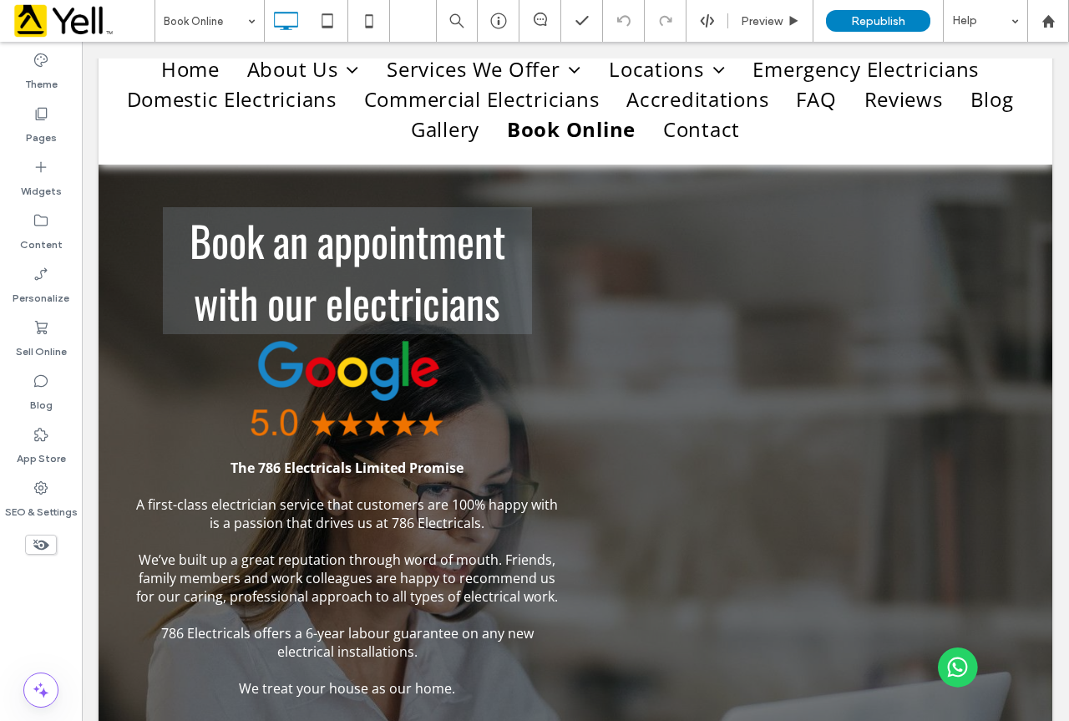
scroll to position [271, 0]
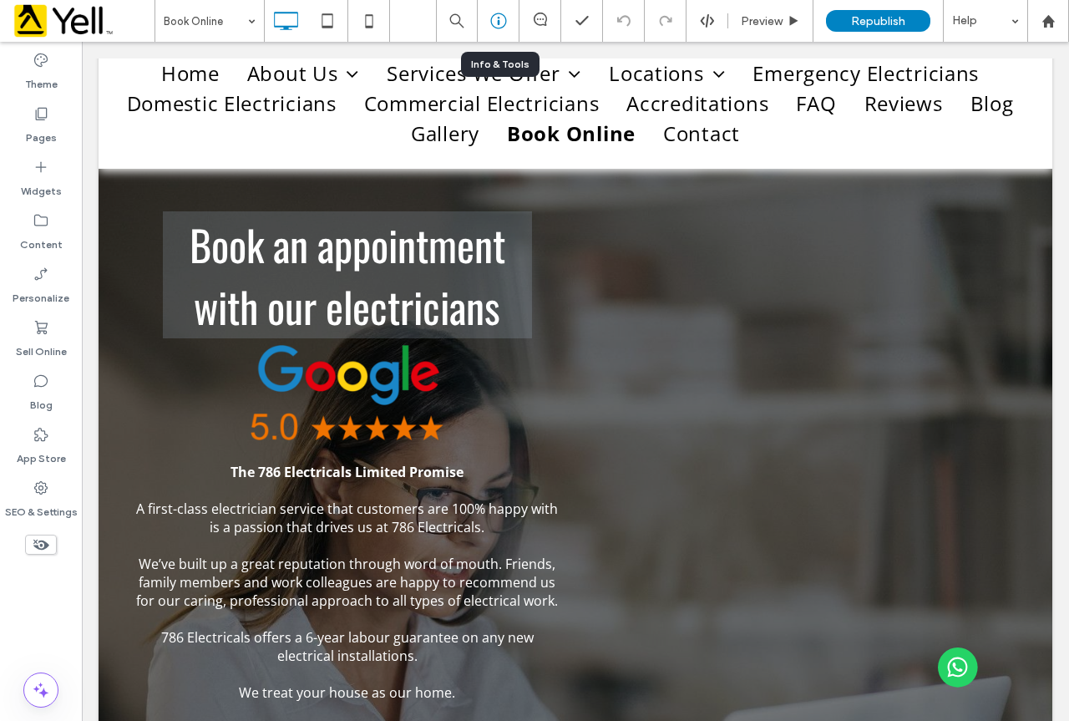
click at [501, 30] on div at bounding box center [499, 21] width 42 height 42
click at [500, 9] on div at bounding box center [499, 21] width 42 height 42
click at [504, 16] on icon at bounding box center [498, 21] width 17 height 17
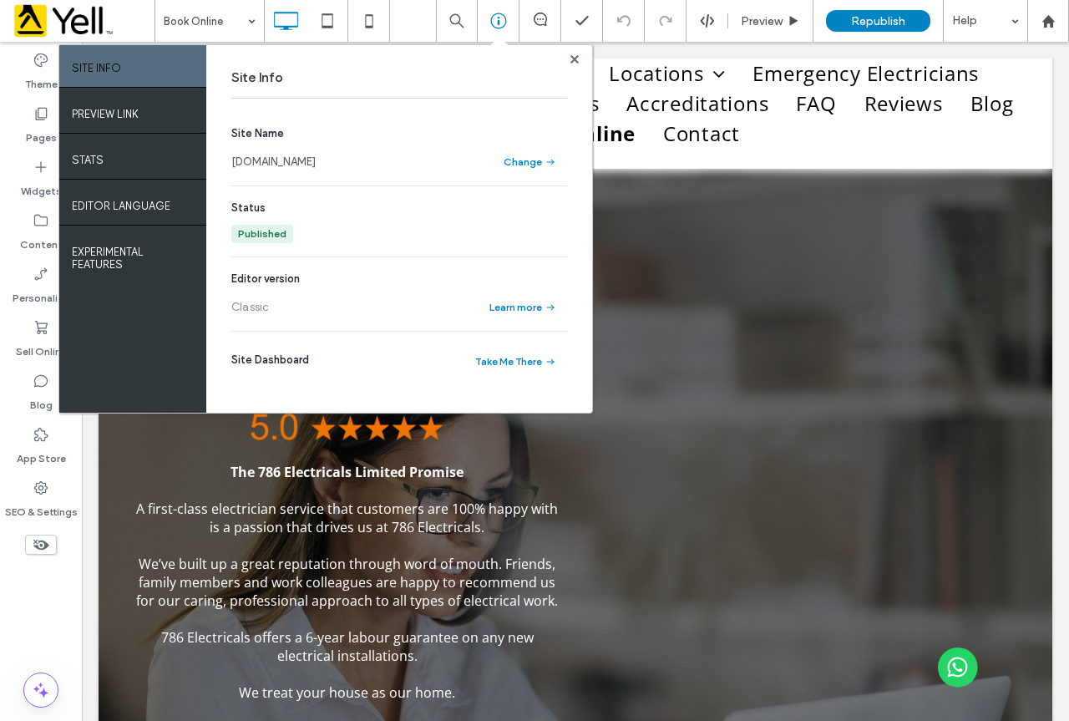
click at [316, 159] on link "[DOMAIN_NAME]" at bounding box center [273, 162] width 84 height 17
click at [301, 163] on link "[DOMAIN_NAME]" at bounding box center [273, 162] width 84 height 17
click at [582, 58] on div "Site Info Site Name [DOMAIN_NAME] Change Status Published Editor version Classi…" at bounding box center [399, 228] width 386 height 367
drag, startPoint x: 572, startPoint y: 58, endPoint x: 382, endPoint y: 13, distance: 194.8
click at [572, 58] on use at bounding box center [574, 58] width 8 height 8
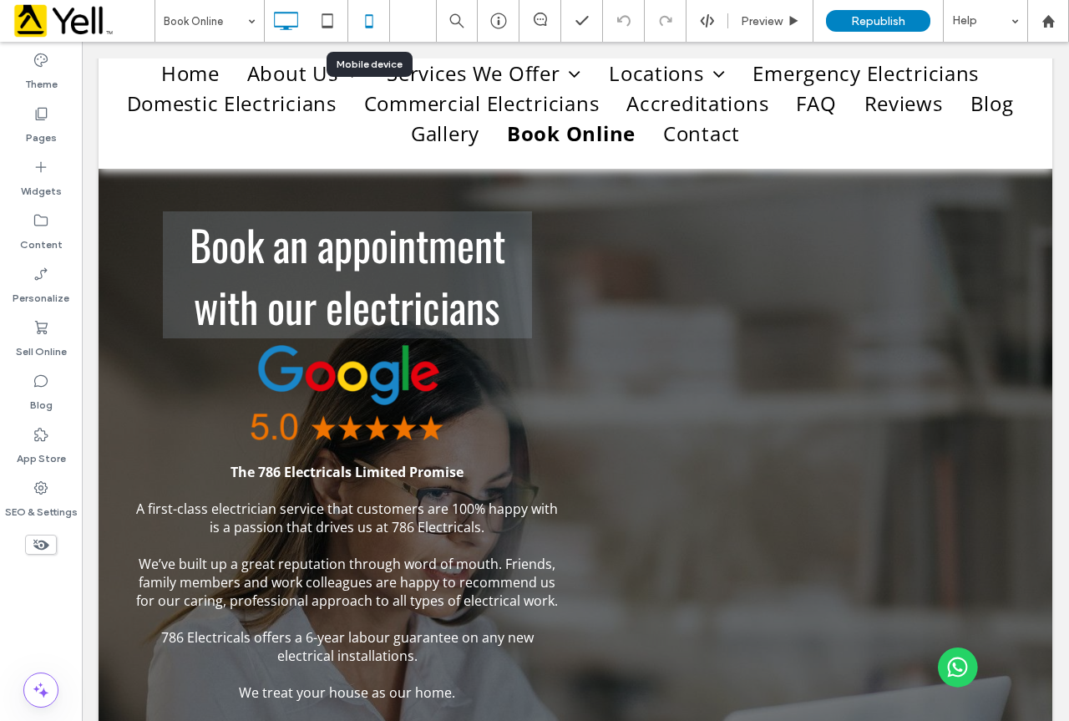
click at [368, 25] on icon at bounding box center [368, 20] width 33 height 33
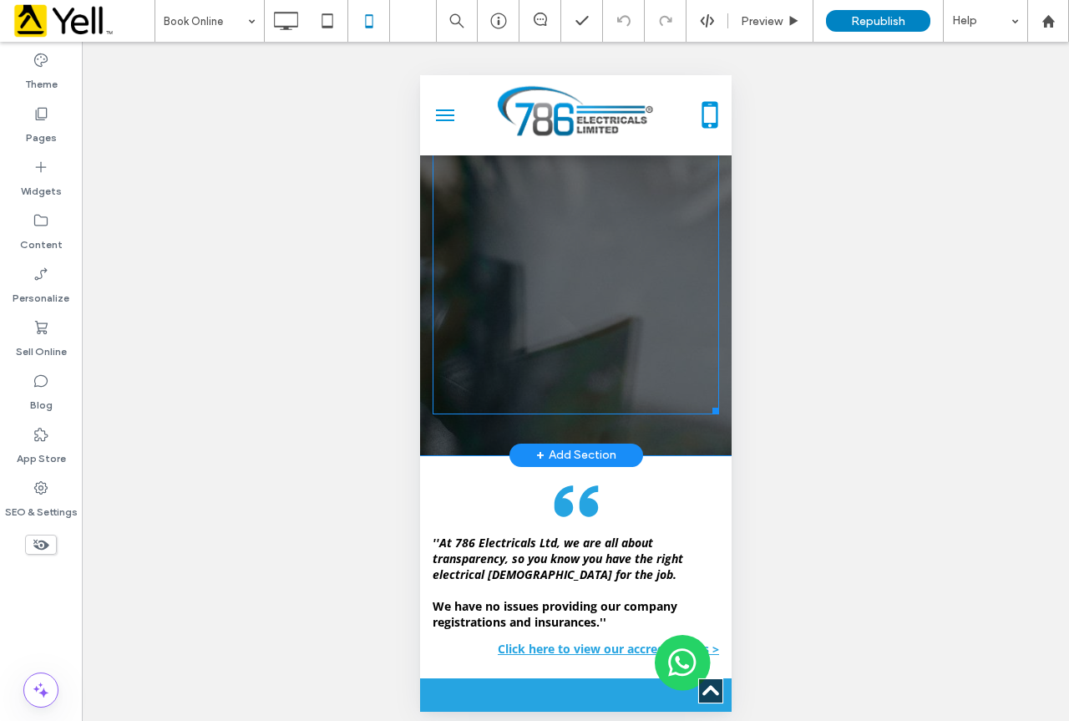
scroll to position [1252, 0]
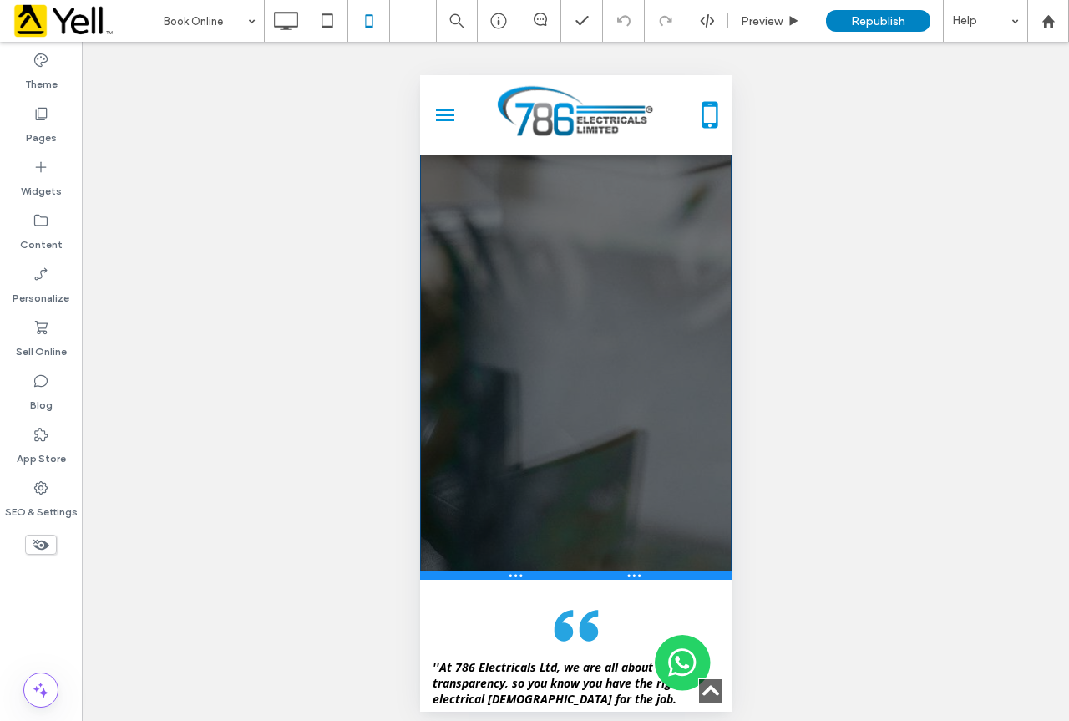
drag, startPoint x: 647, startPoint y: 468, endPoint x: 1067, endPoint y: 560, distance: 430.1
click at [650, 579] on div at bounding box center [574, 575] width 311 height 8
click at [640, 465] on span at bounding box center [575, 37] width 286 height 877
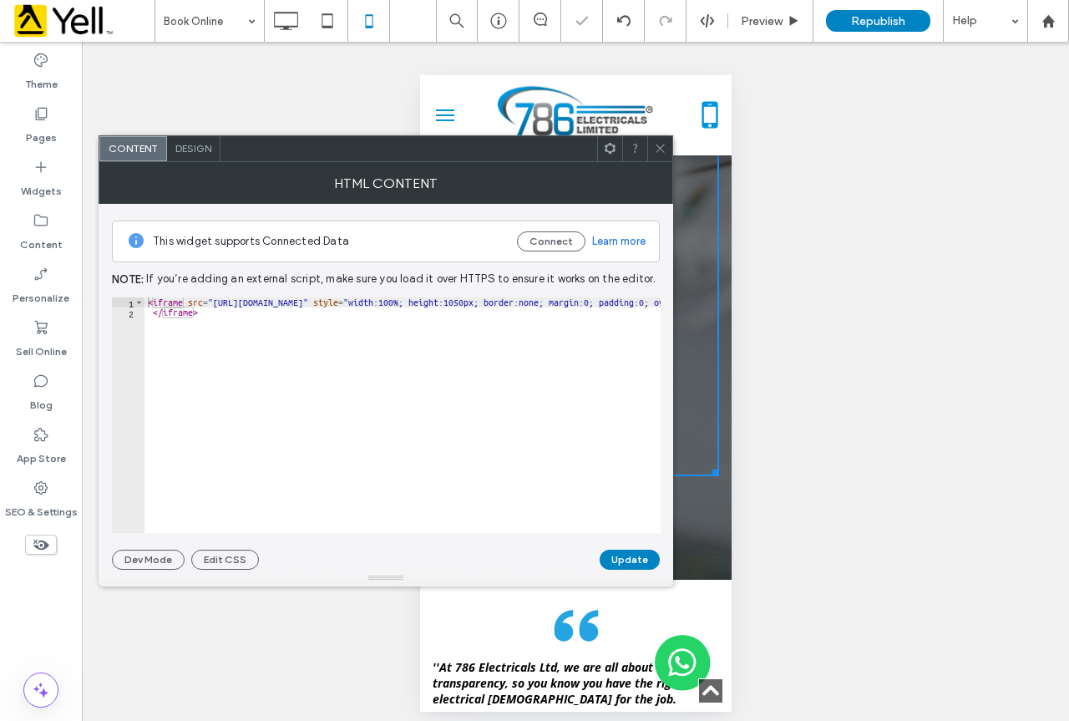
click at [660, 149] on icon at bounding box center [660, 148] width 13 height 13
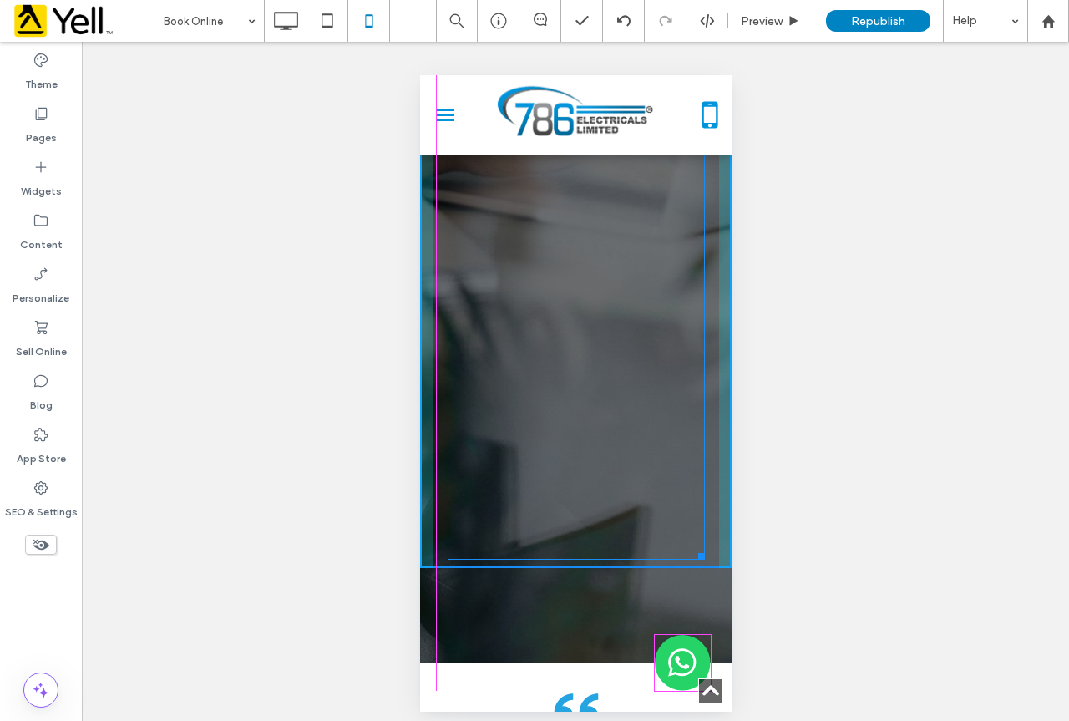
drag, startPoint x: 701, startPoint y: 488, endPoint x: 1116, endPoint y: 627, distance: 437.5
click at [696, 559] on div at bounding box center [697, 553] width 13 height 13
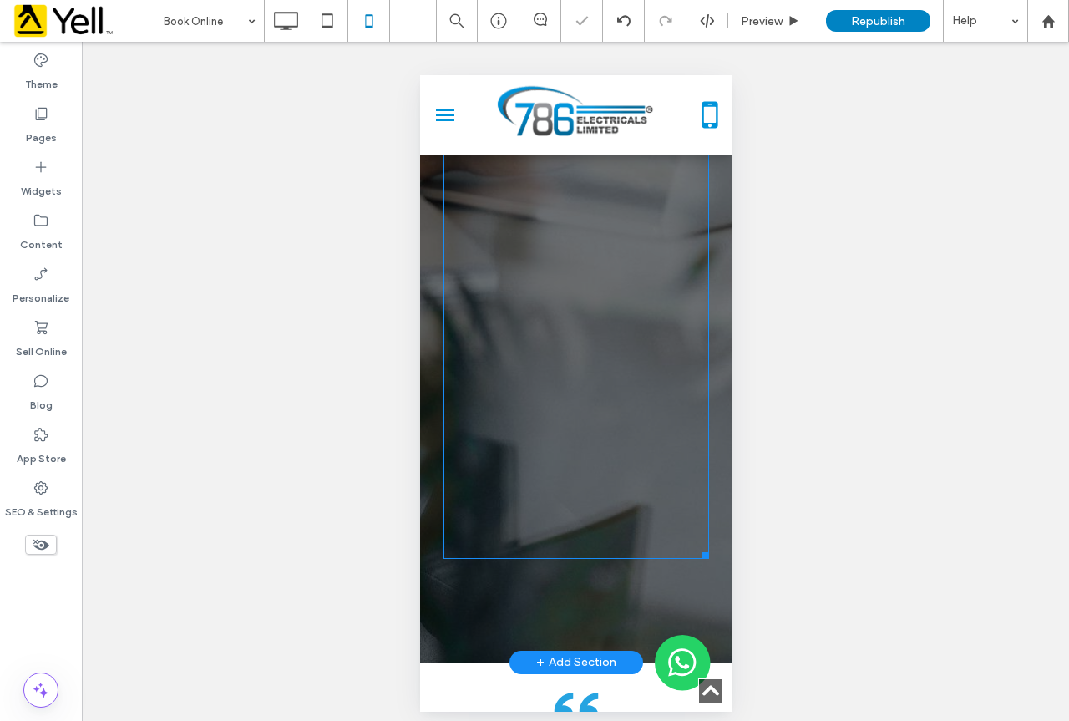
click at [650, 456] on span at bounding box center [576, 78] width 266 height 959
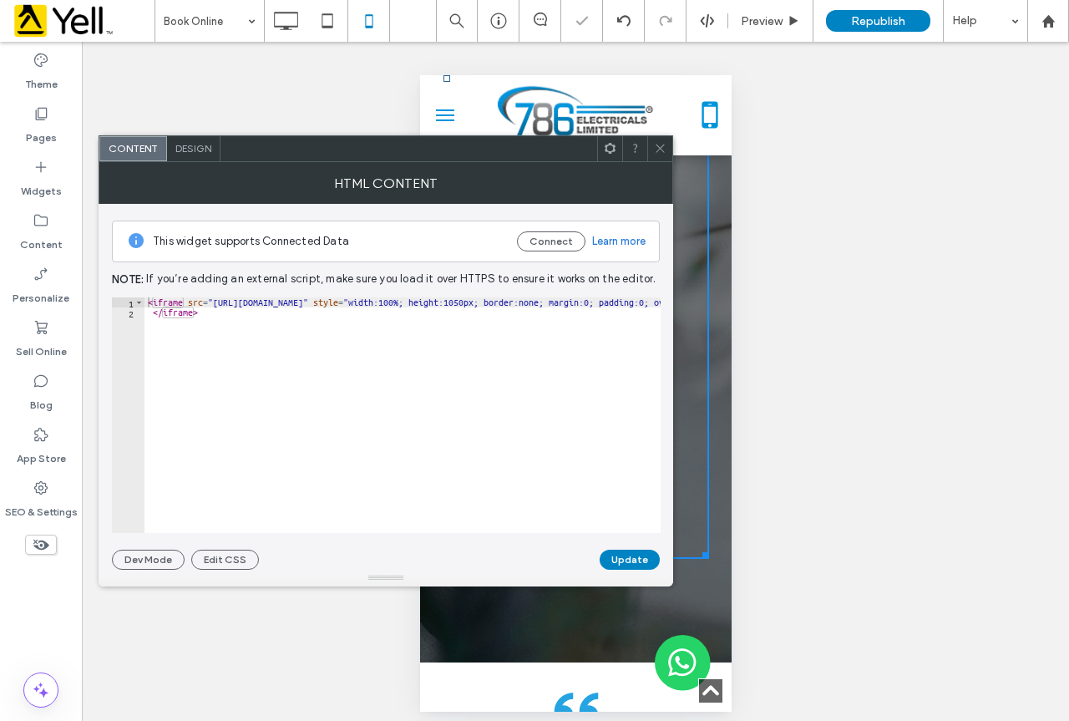
click at [650, 133] on div at bounding box center [575, 115] width 208 height 80
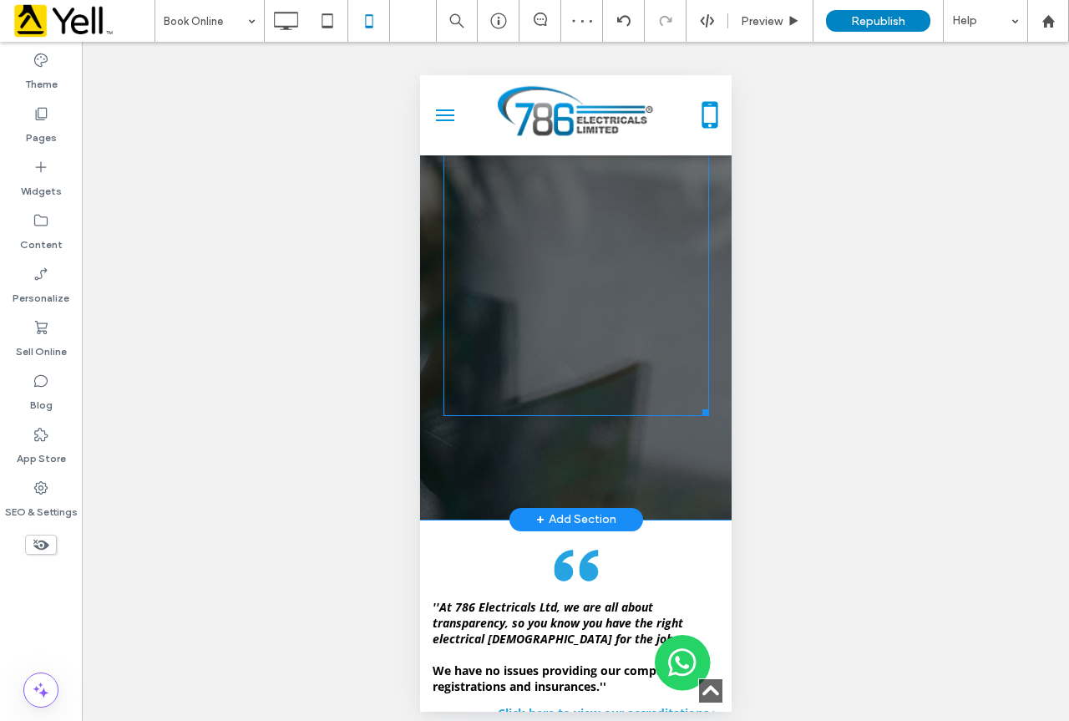
scroll to position [1419, 0]
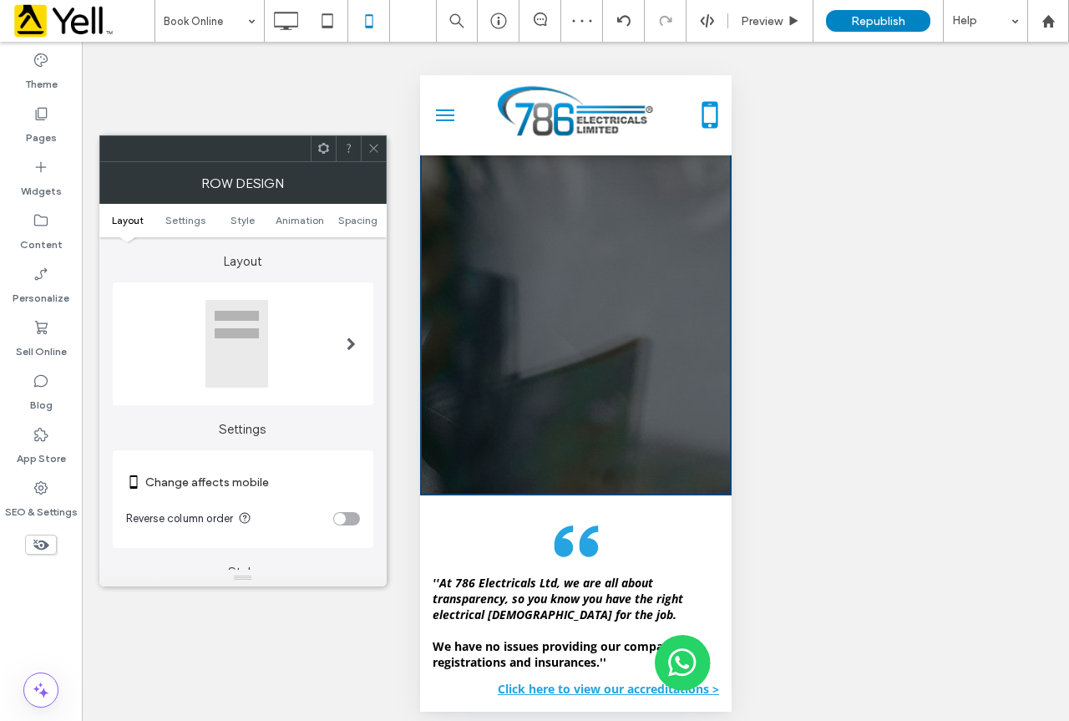
scroll to position [0, 0]
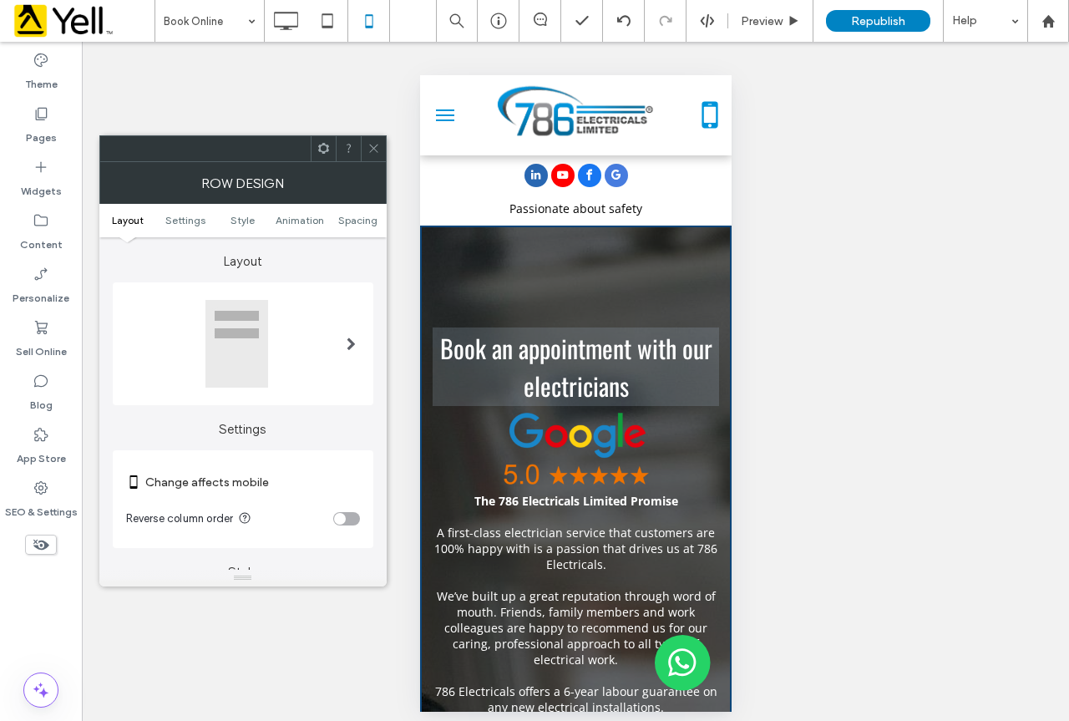
click at [384, 151] on div at bounding box center [373, 148] width 25 height 25
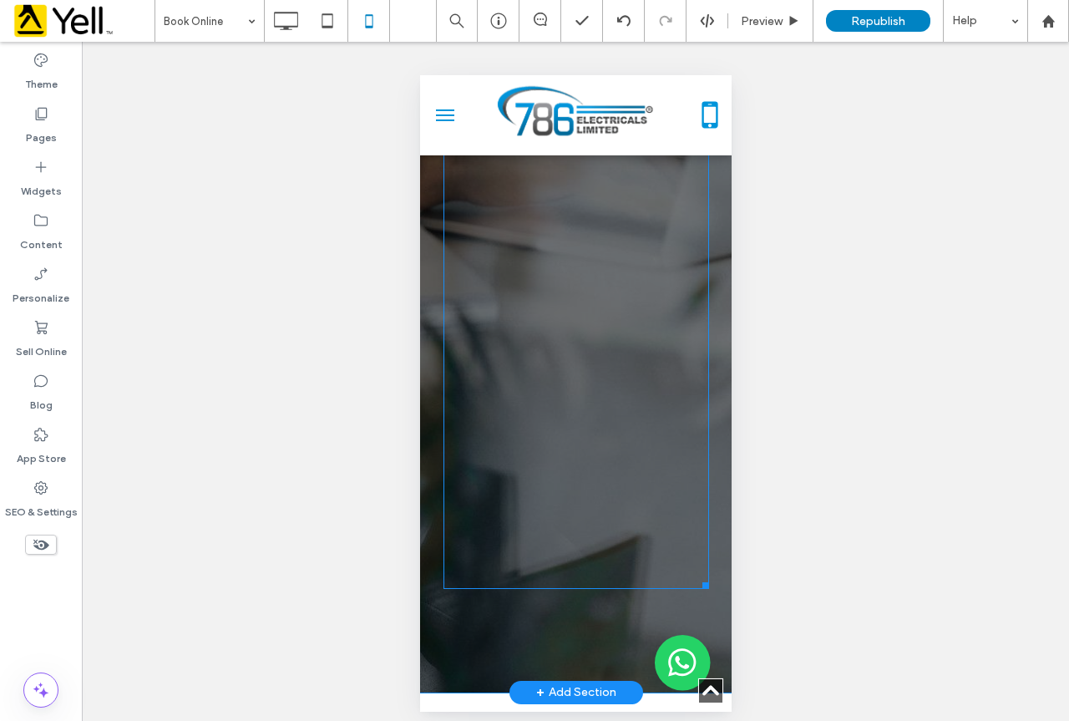
scroll to position [1419, 0]
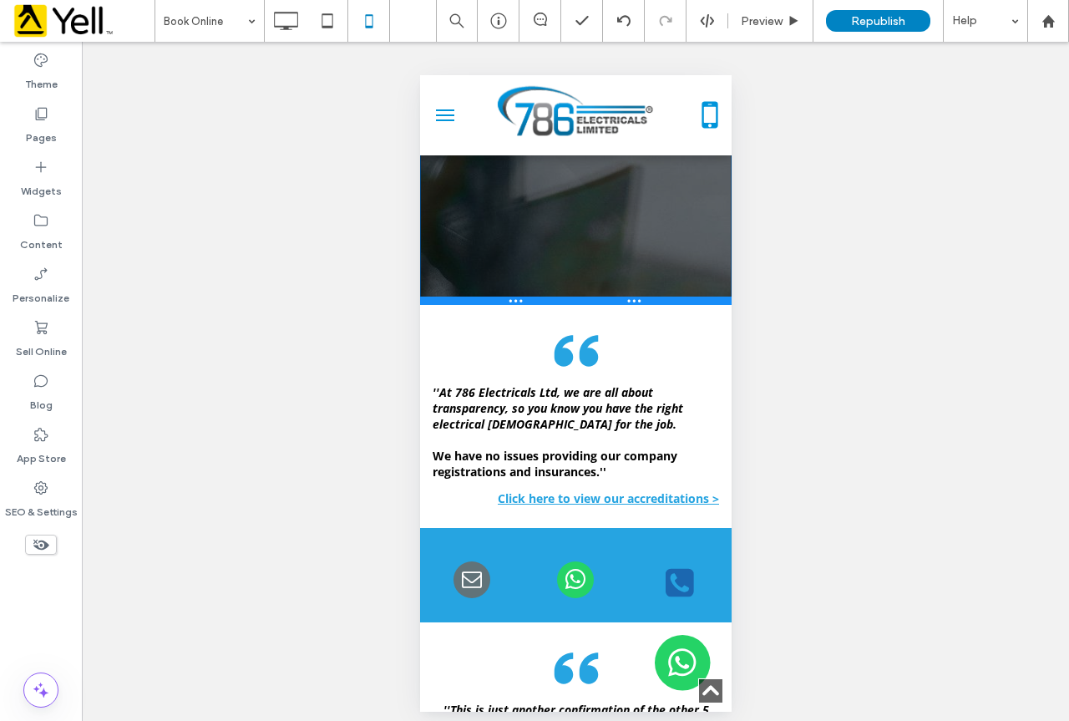
drag, startPoint x: 654, startPoint y: 512, endPoint x: 1098, endPoint y: 331, distance: 479.4
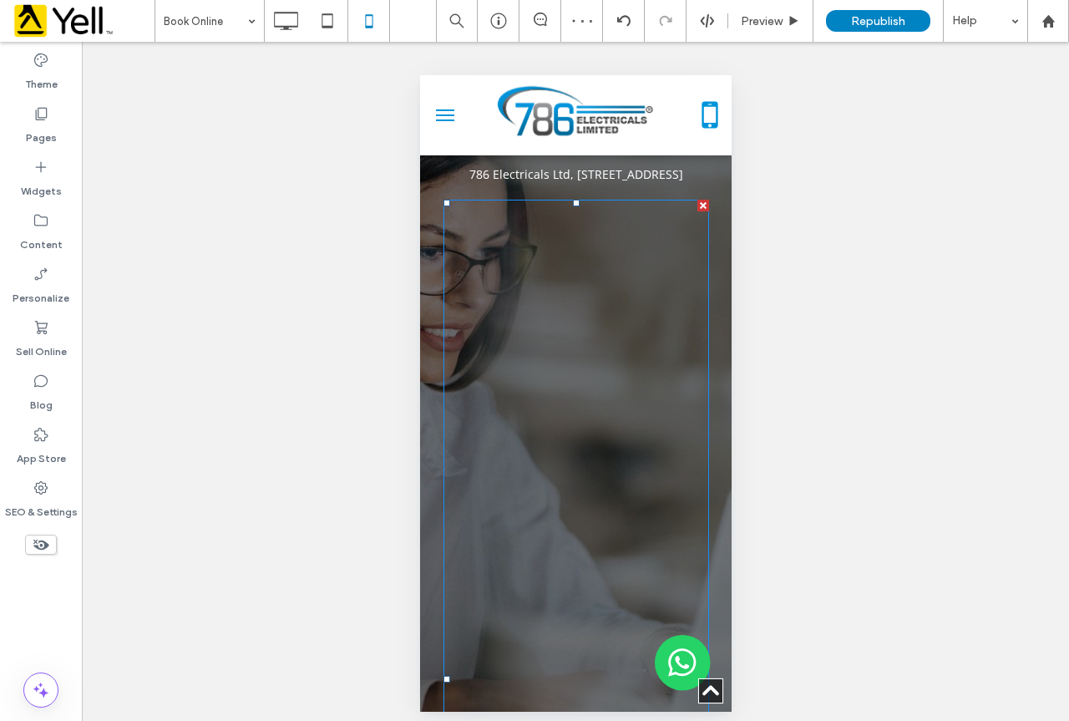
scroll to position [501, 0]
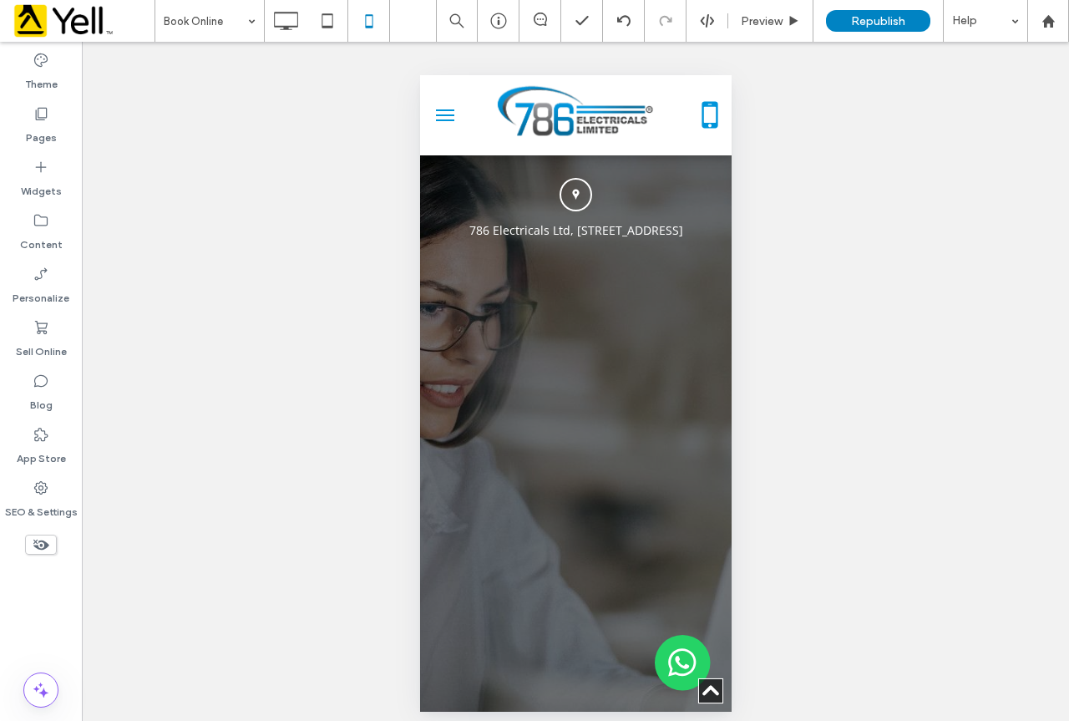
click at [812, 233] on div "Unhide? Yes Unhide? Yes Unhide? Yes Unhide? Yes Unhide? Yes Unhide? Yes Unhide?…" at bounding box center [575, 387] width 987 height 691
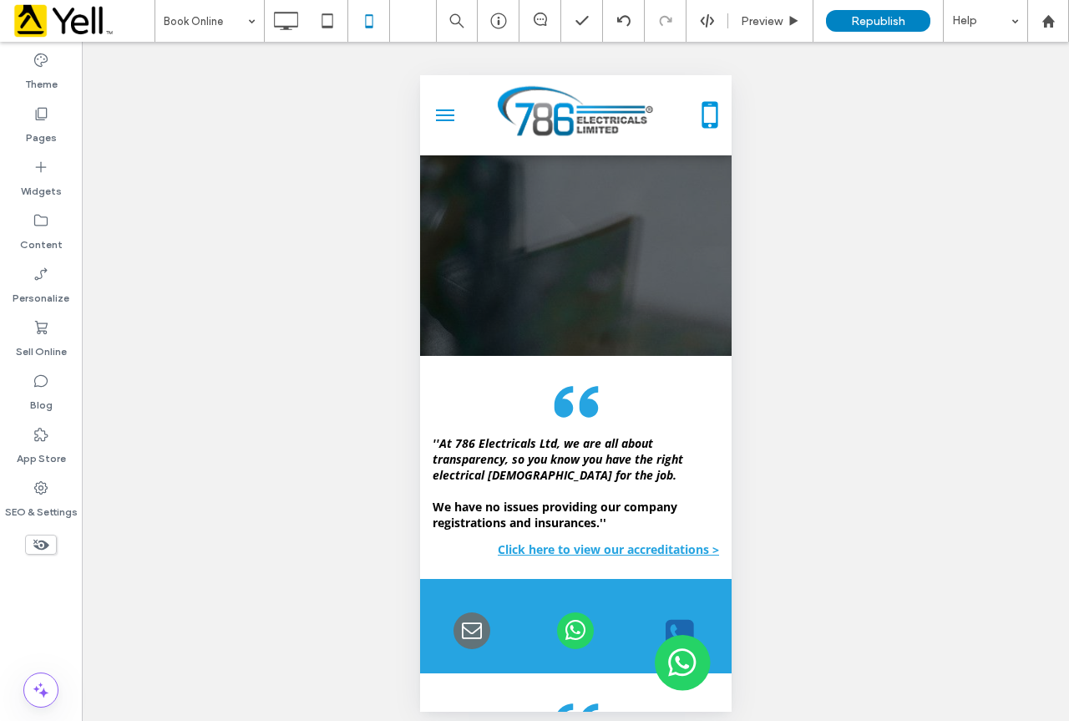
scroll to position [0, 0]
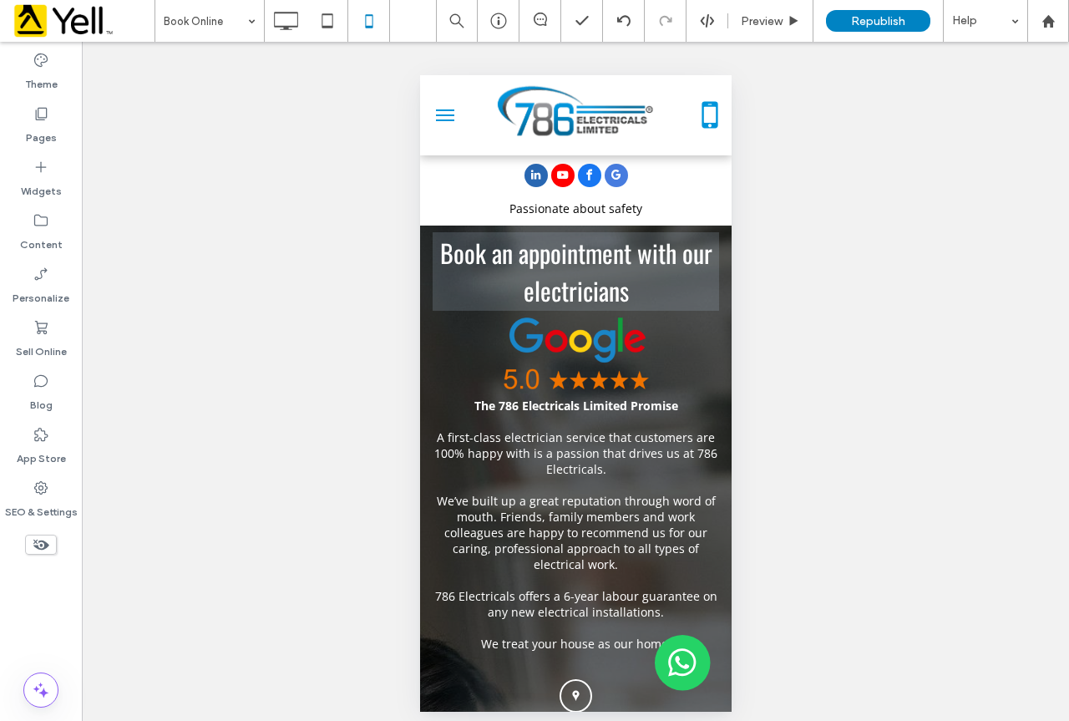
click at [848, 185] on div "Unhide? Yes Unhide? Yes Unhide? Yes Unhide? Yes Unhide? Yes Unhide? Yes Unhide?…" at bounding box center [575, 387] width 987 height 691
drag, startPoint x: 722, startPoint y: 167, endPoint x: 1223, endPoint y: 159, distance: 501.0
click at [817, 225] on div "Unhide? Yes Unhide? Yes Unhide? Yes Unhide? Yes Unhide? Yes Unhide? Yes Unhide?…" at bounding box center [575, 387] width 987 height 691
click at [334, 459] on div "Unhide? Yes Unhide? Yes Unhide? Yes Unhide? Yes Unhide? Yes Unhide? Yes Unhide?…" at bounding box center [575, 387] width 987 height 691
click at [847, 404] on div "Unhide? Yes Unhide? Yes Unhide? Yes Unhide? Yes Unhide? Yes Unhide? Yes Unhide?…" at bounding box center [575, 387] width 987 height 691
